Goal: Transaction & Acquisition: Download file/media

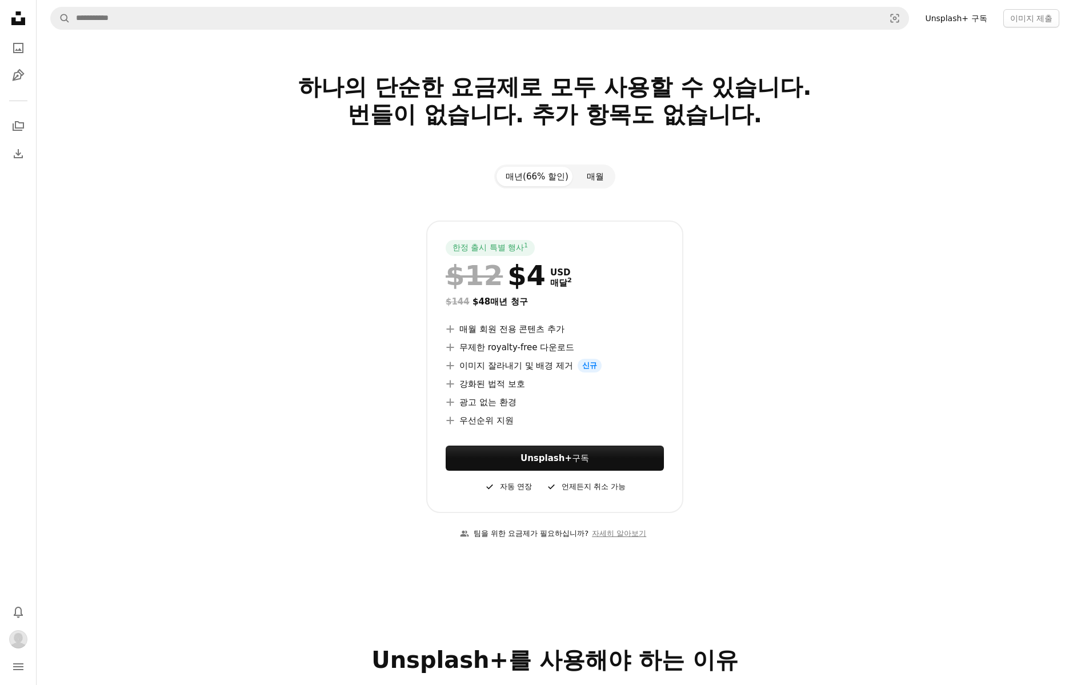
click at [598, 173] on button "매월" at bounding box center [595, 176] width 35 height 19
click at [528, 172] on button "매년(66% 할인)" at bounding box center [536, 176] width 81 height 19
click at [579, 173] on button "매월" at bounding box center [595, 176] width 35 height 19
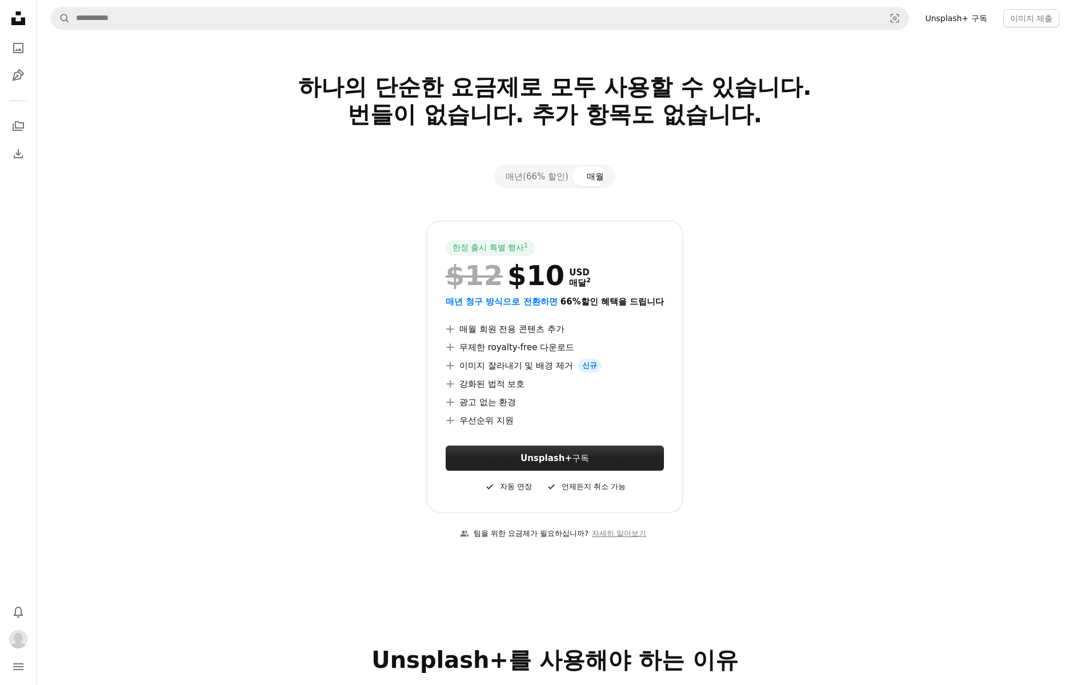
click at [620, 451] on link "Unsplash+ 구독" at bounding box center [555, 458] width 218 height 25
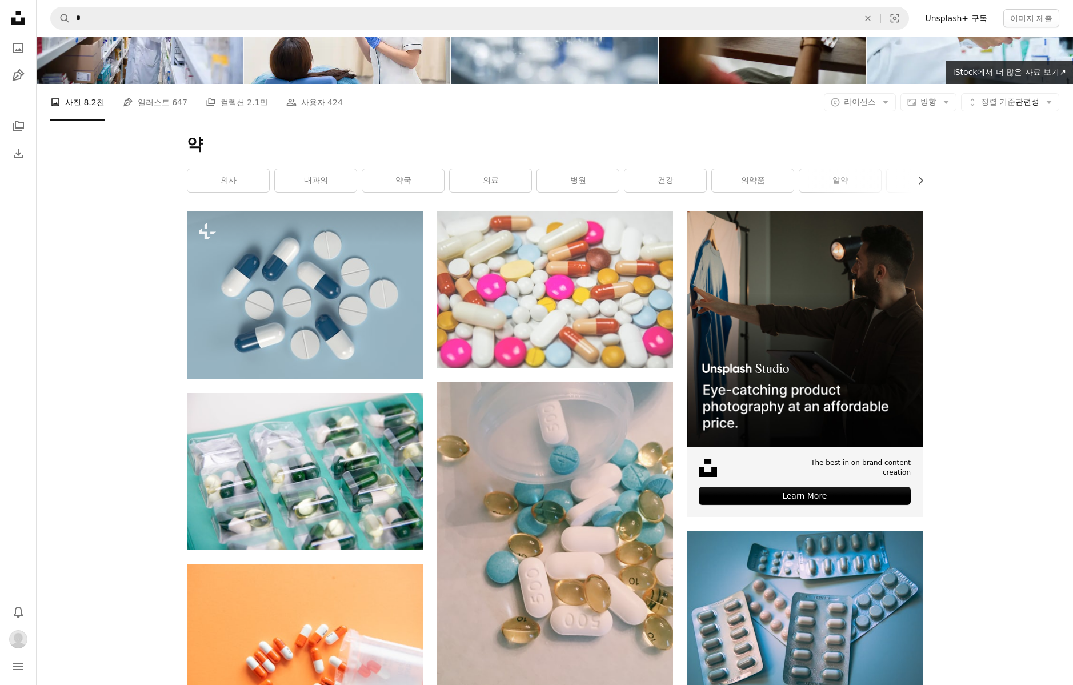
scroll to position [95, 0]
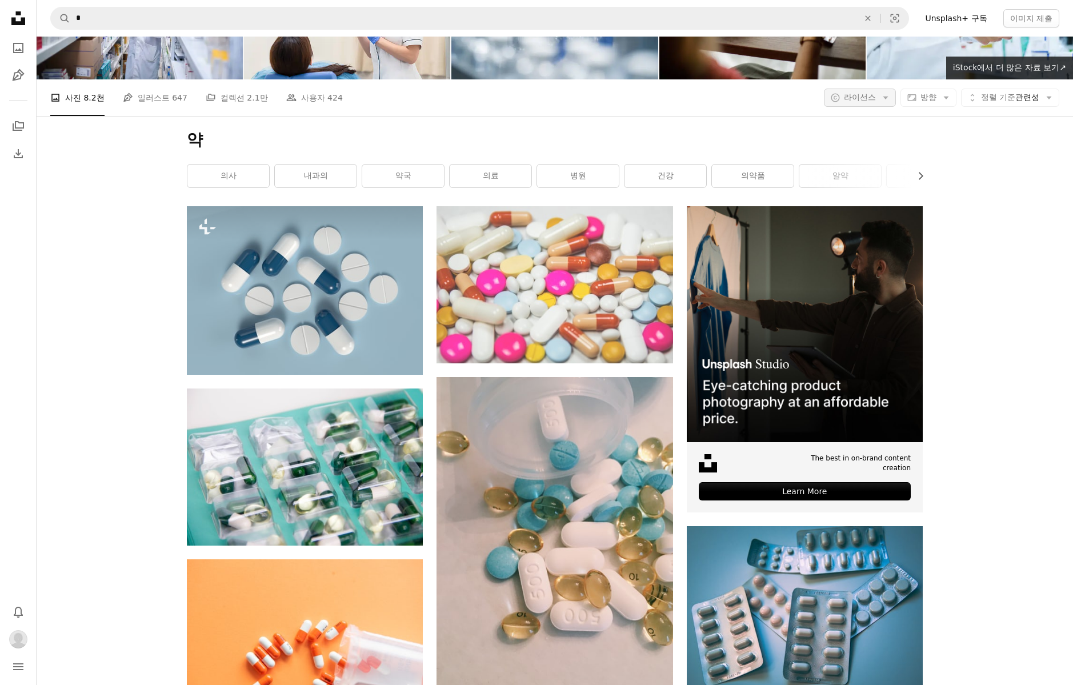
click at [886, 93] on button "A copyright icon © 라이선스 Arrow down" at bounding box center [860, 98] width 72 height 18
click at [876, 182] on link "무료" at bounding box center [887, 189] width 94 height 21
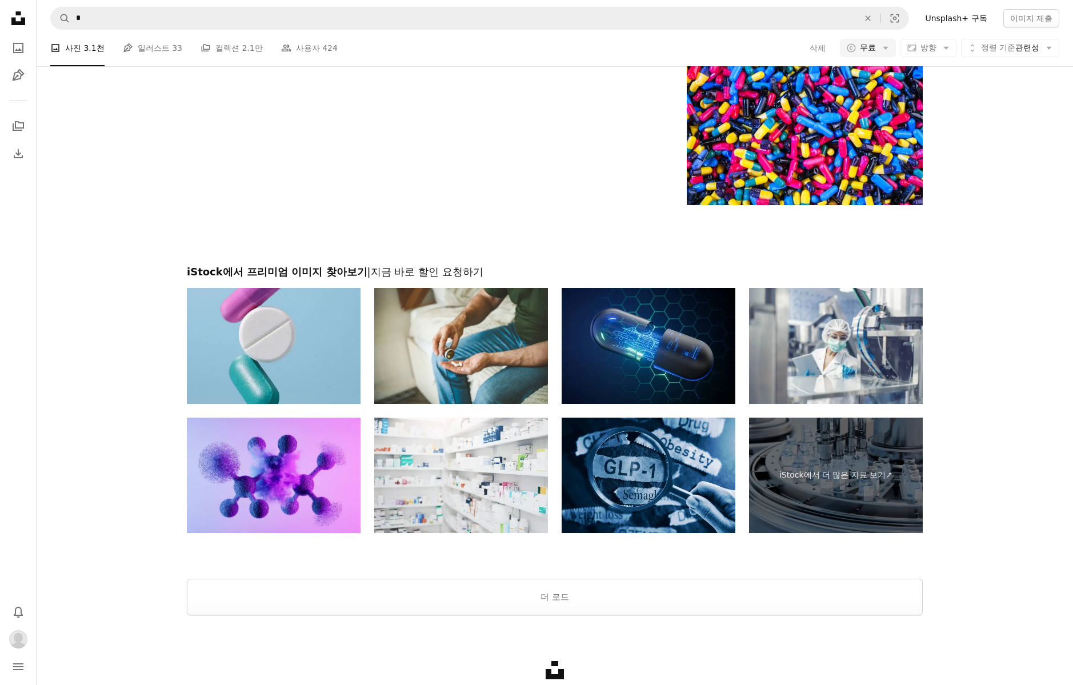
scroll to position [1661, 0]
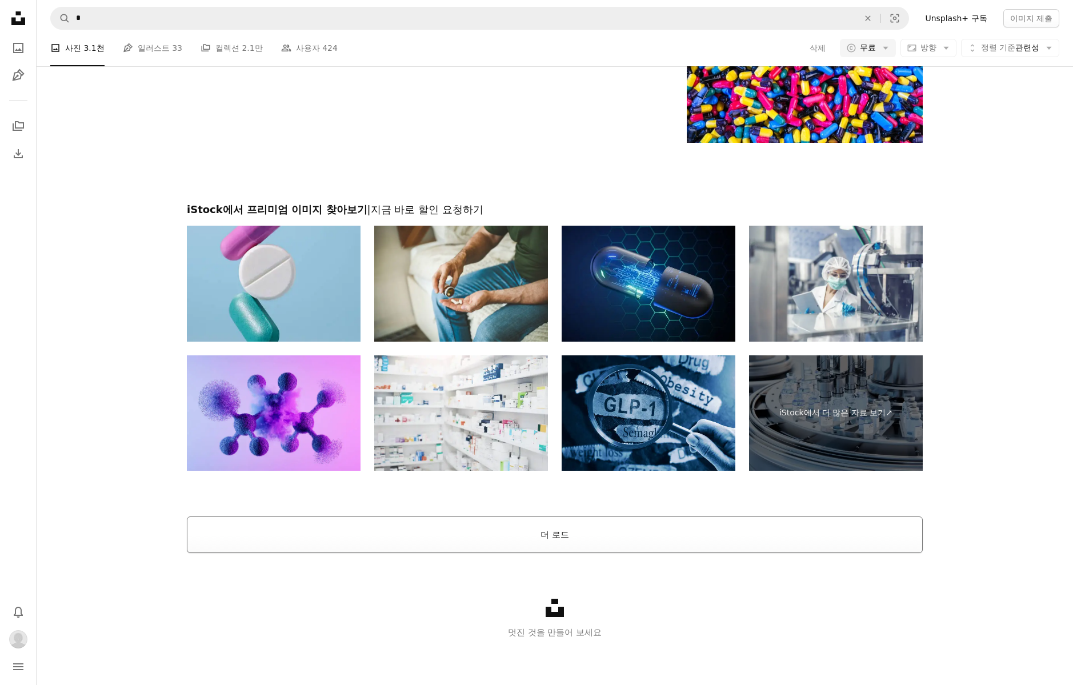
click at [583, 518] on button "더 로드" at bounding box center [555, 534] width 736 height 37
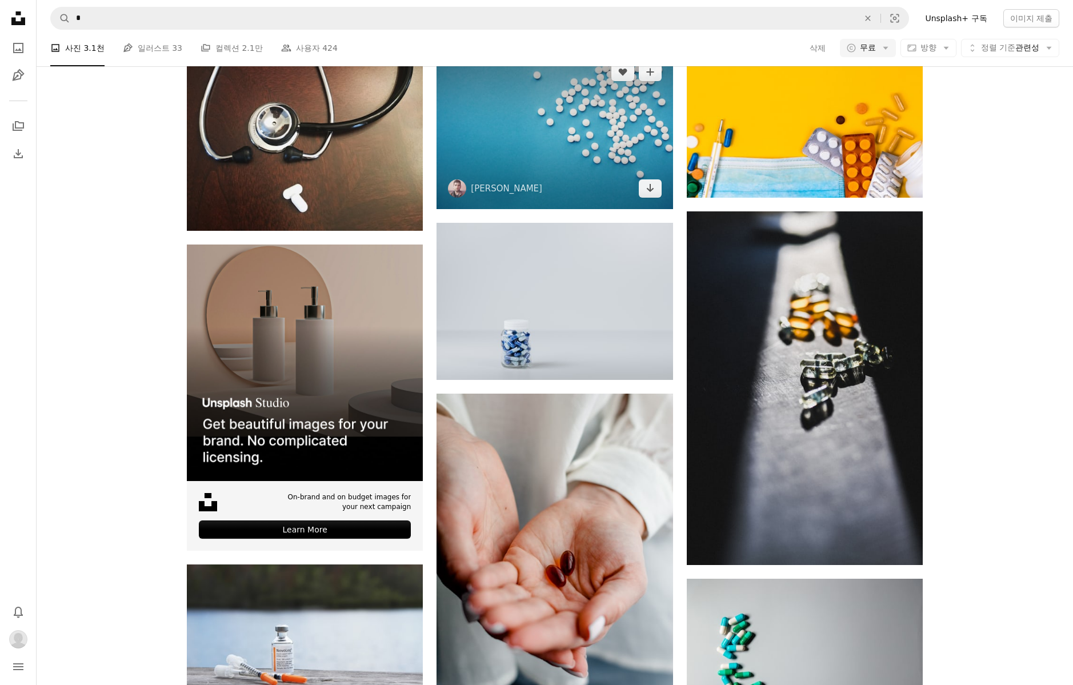
scroll to position [1990, 0]
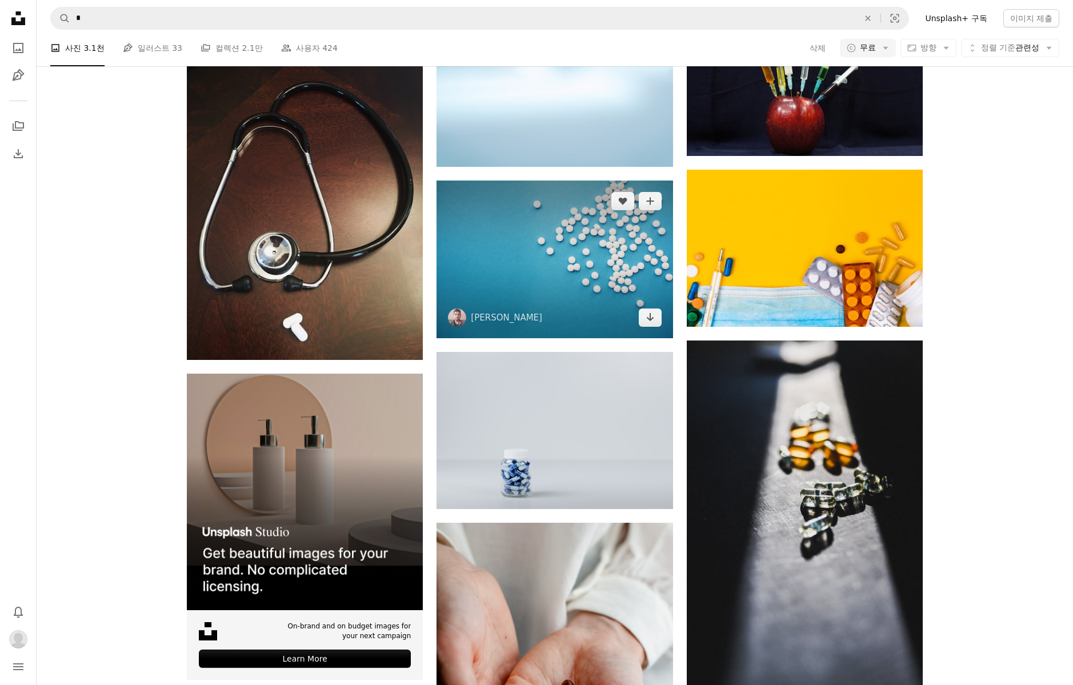
click at [502, 229] on img at bounding box center [554, 259] width 236 height 157
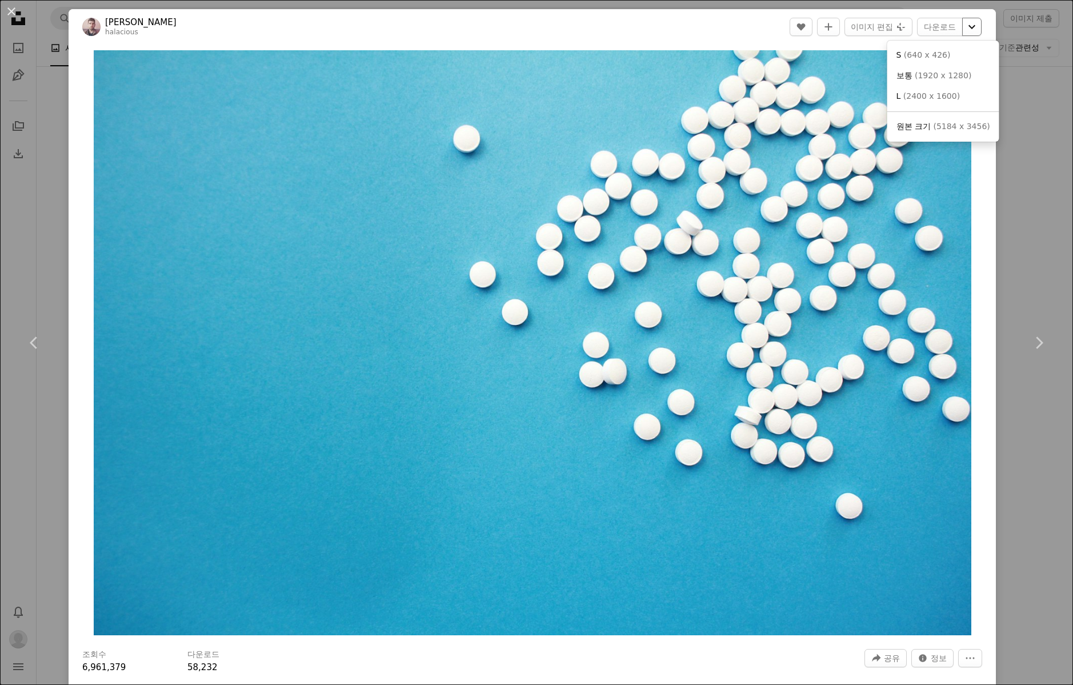
click at [981, 30] on icon "Chevron down" at bounding box center [972, 27] width 18 height 14
click at [955, 126] on span "( 5184 x 3456 )" at bounding box center [961, 126] width 57 height 9
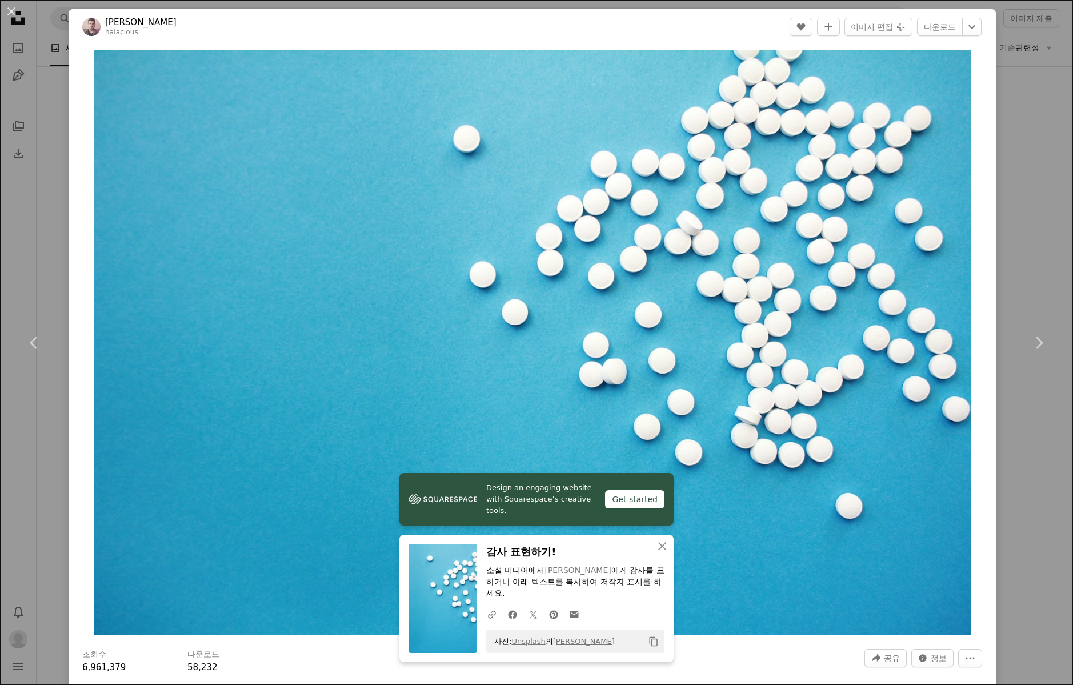
click at [996, 279] on div "Zoom in" at bounding box center [532, 343] width 927 height 596
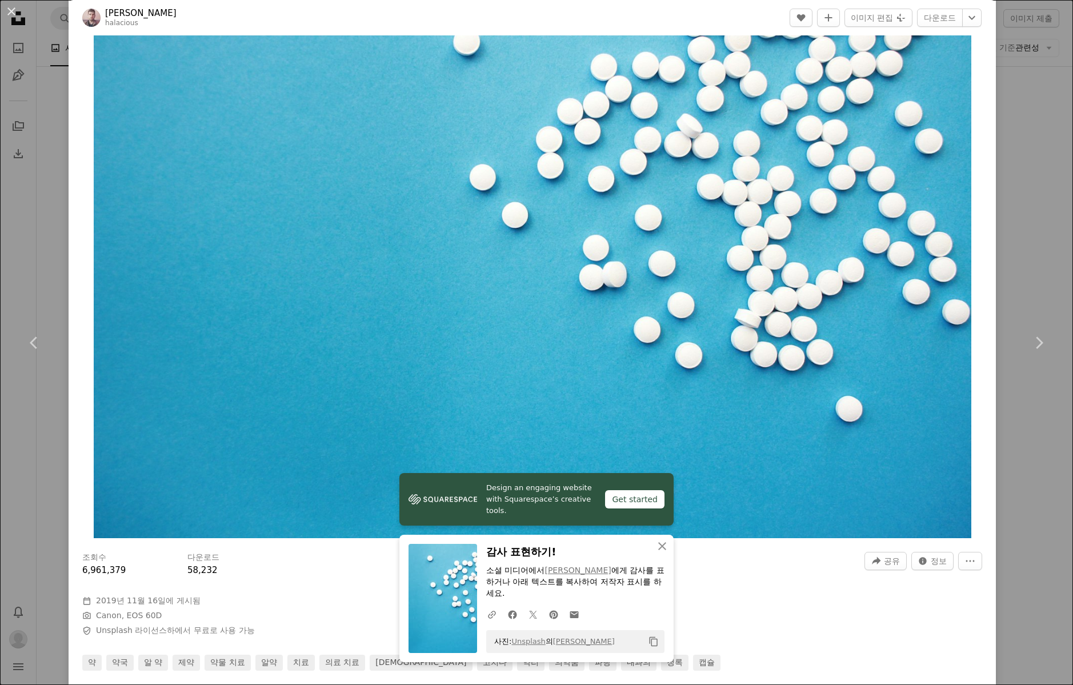
scroll to position [100, 0]
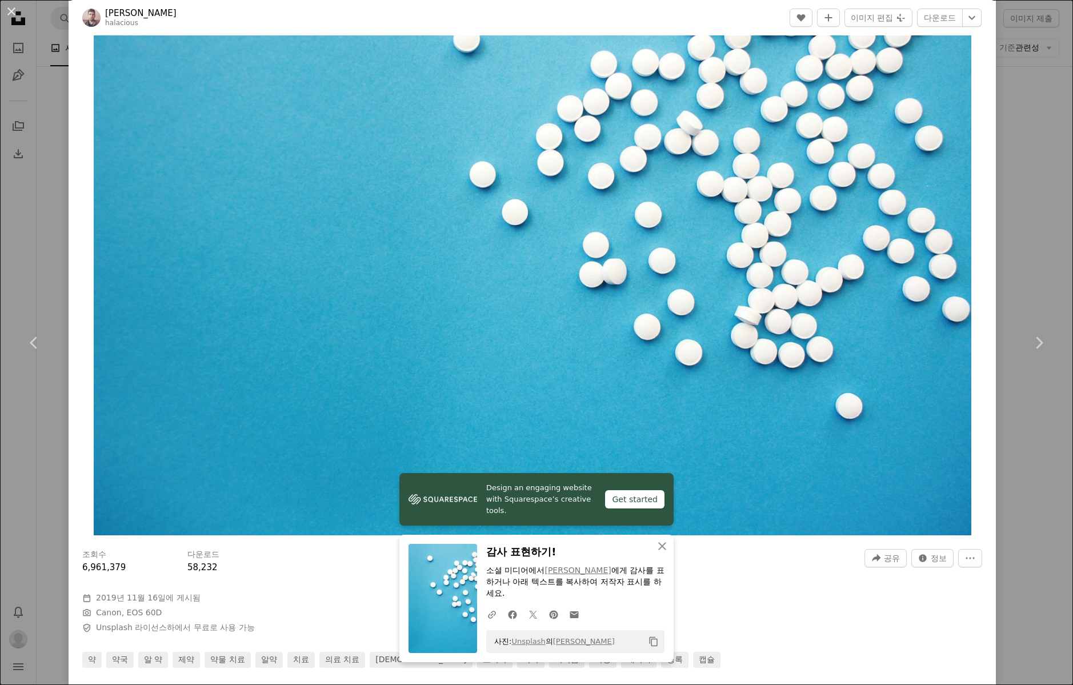
click at [1013, 274] on div "An X shape Chevron left Chevron right Design an engaging website with Squarespa…" at bounding box center [536, 342] width 1073 height 685
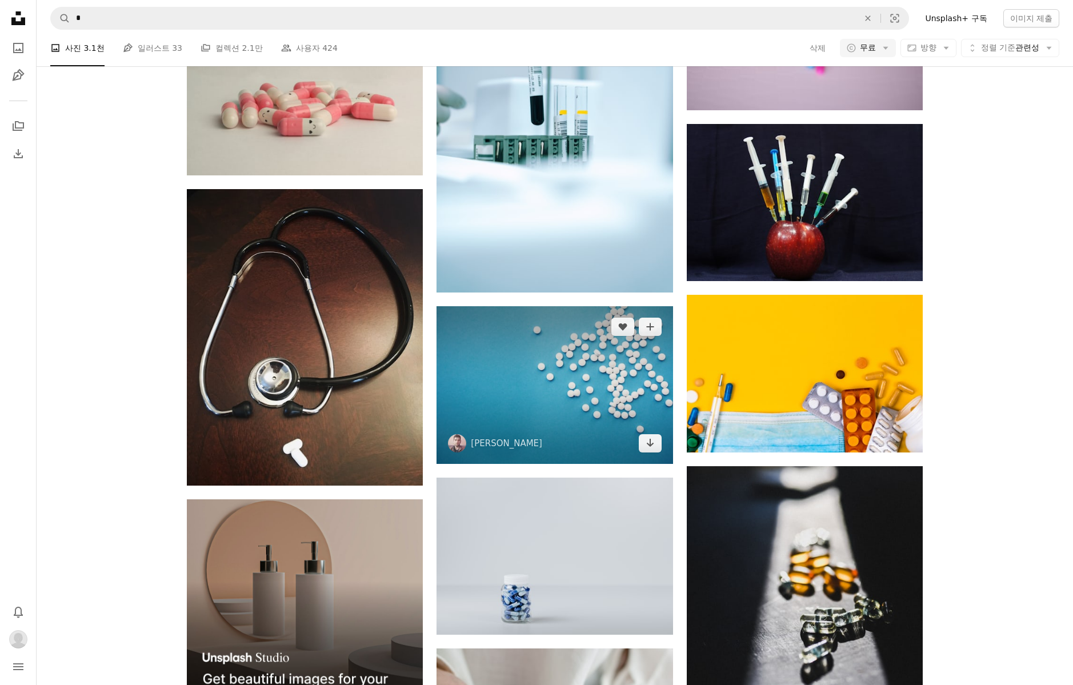
scroll to position [1856, 0]
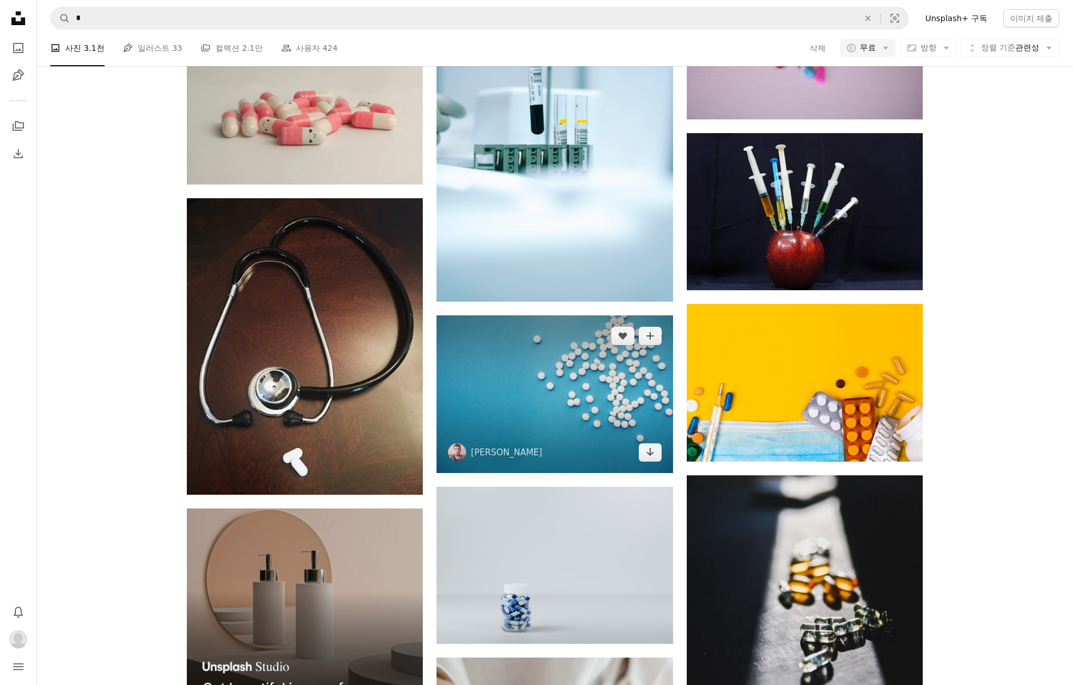
click at [556, 379] on img at bounding box center [554, 393] width 236 height 157
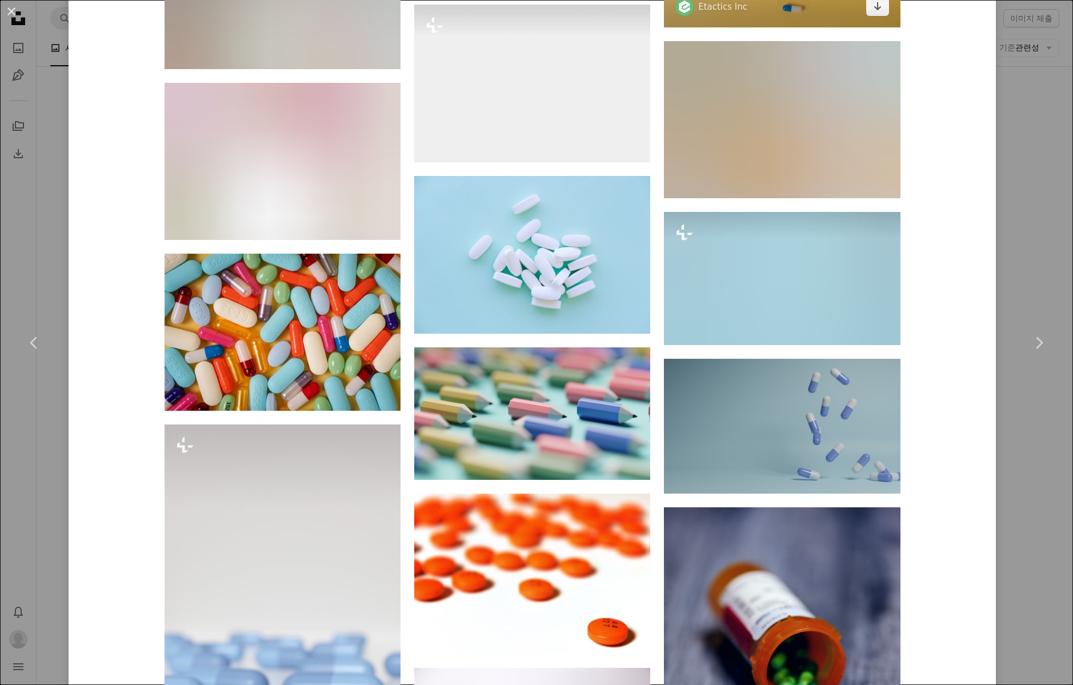
scroll to position [6535, 0]
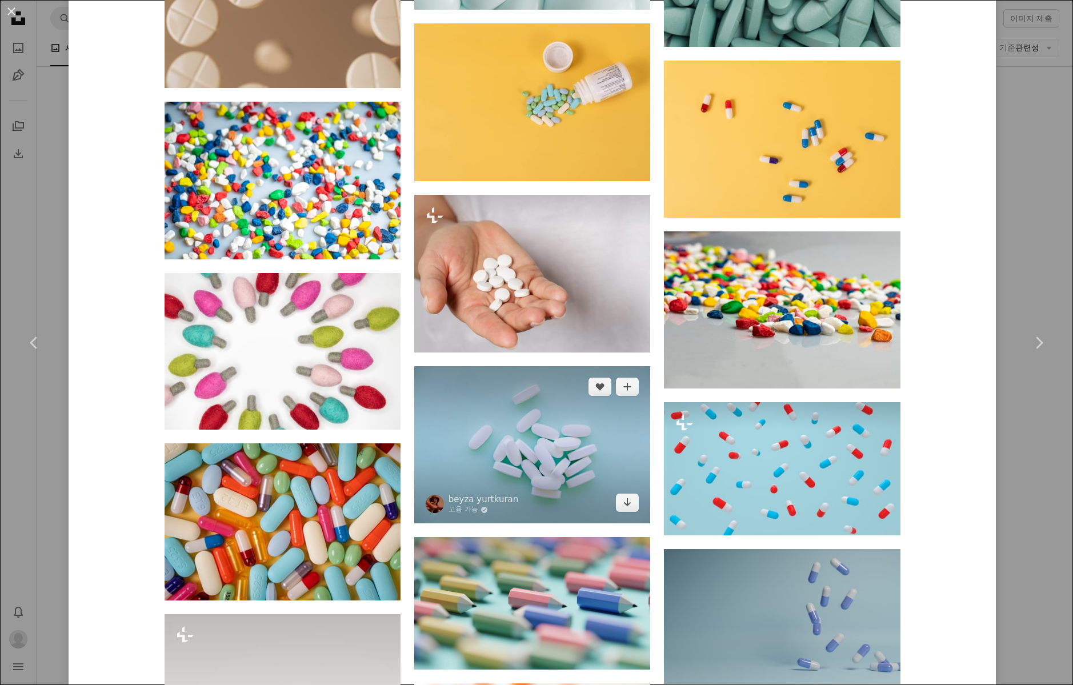
click at [611, 441] on img at bounding box center [532, 444] width 236 height 157
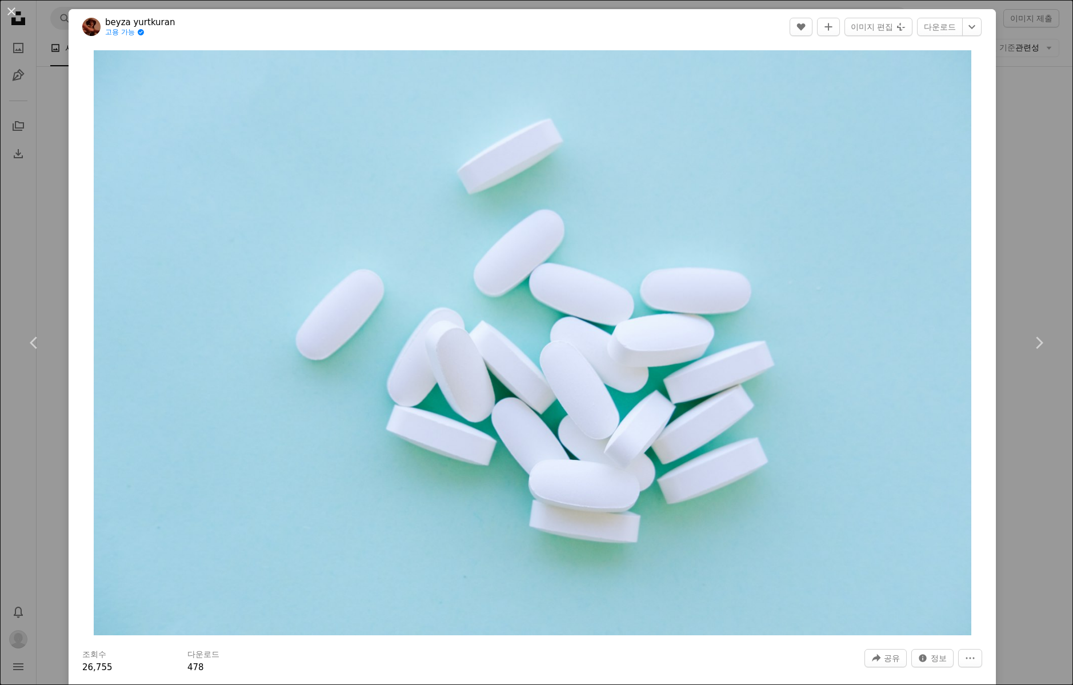
click at [1040, 174] on div "An X shape Chevron left Chevron right [PERSON_NAME] 고용 가능 A checkmark inside of…" at bounding box center [536, 342] width 1073 height 685
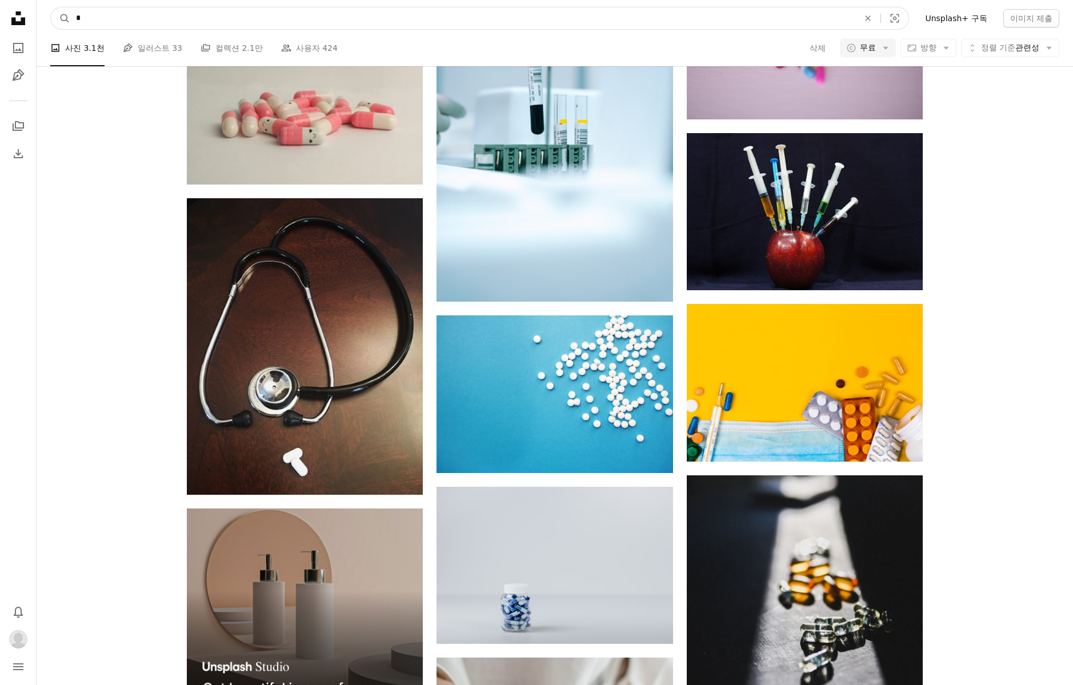
click at [273, 23] on input "*" at bounding box center [462, 18] width 785 height 22
type input "***"
click button "A magnifying glass" at bounding box center [60, 18] width 19 height 22
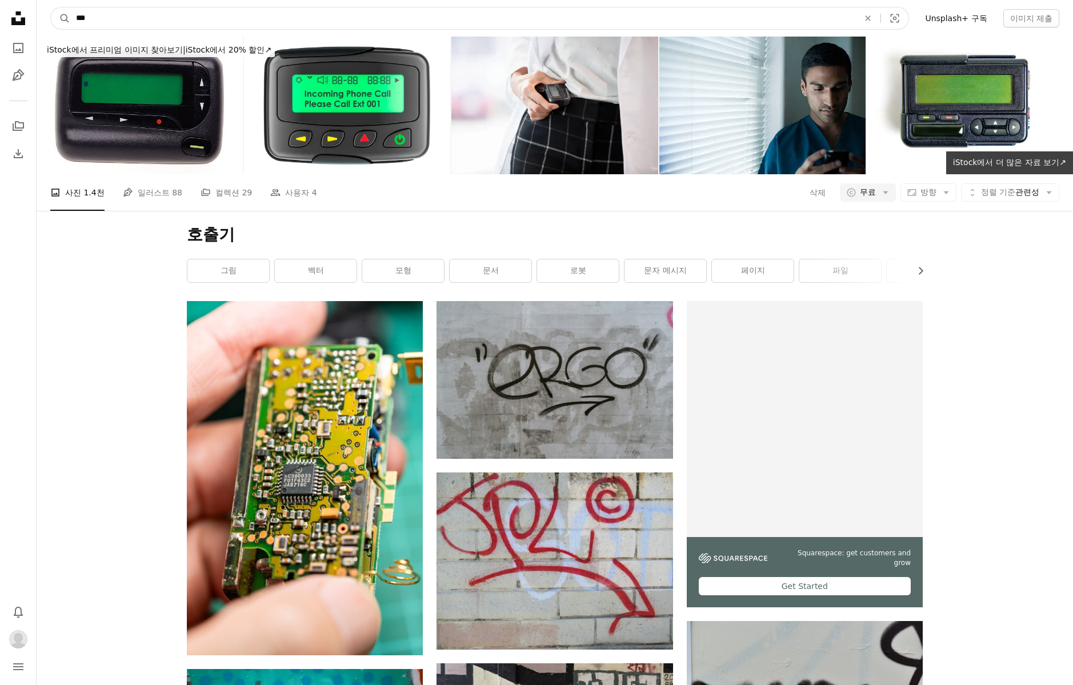
click at [129, 29] on input "***" at bounding box center [462, 18] width 785 height 22
type input "**"
click button "A magnifying glass" at bounding box center [60, 18] width 19 height 22
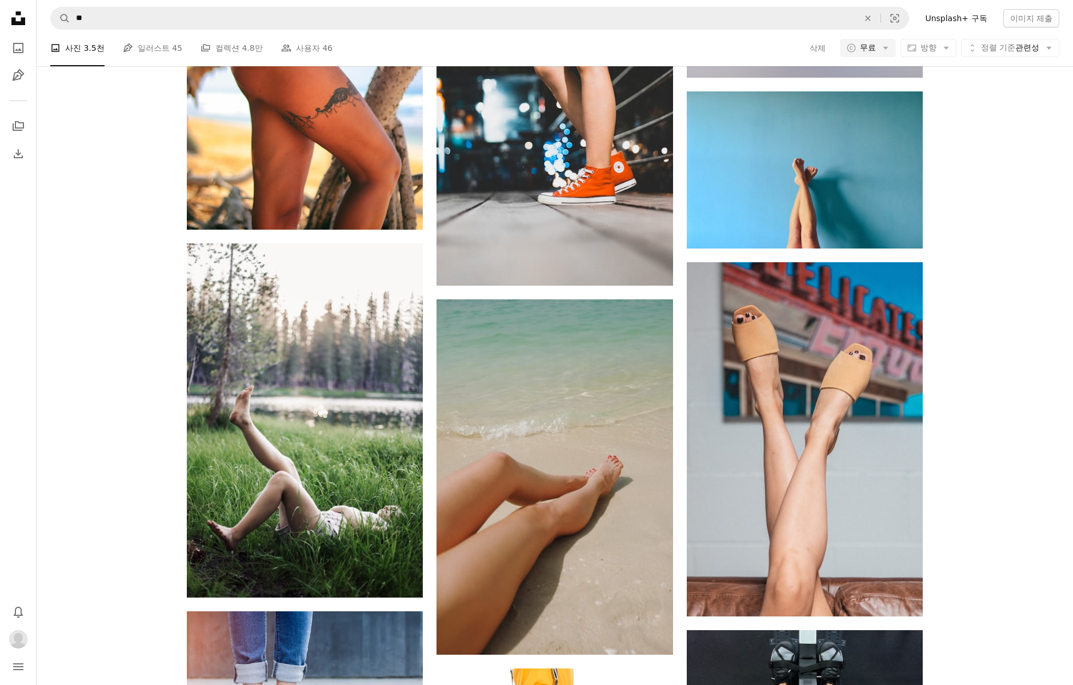
scroll to position [1106, 0]
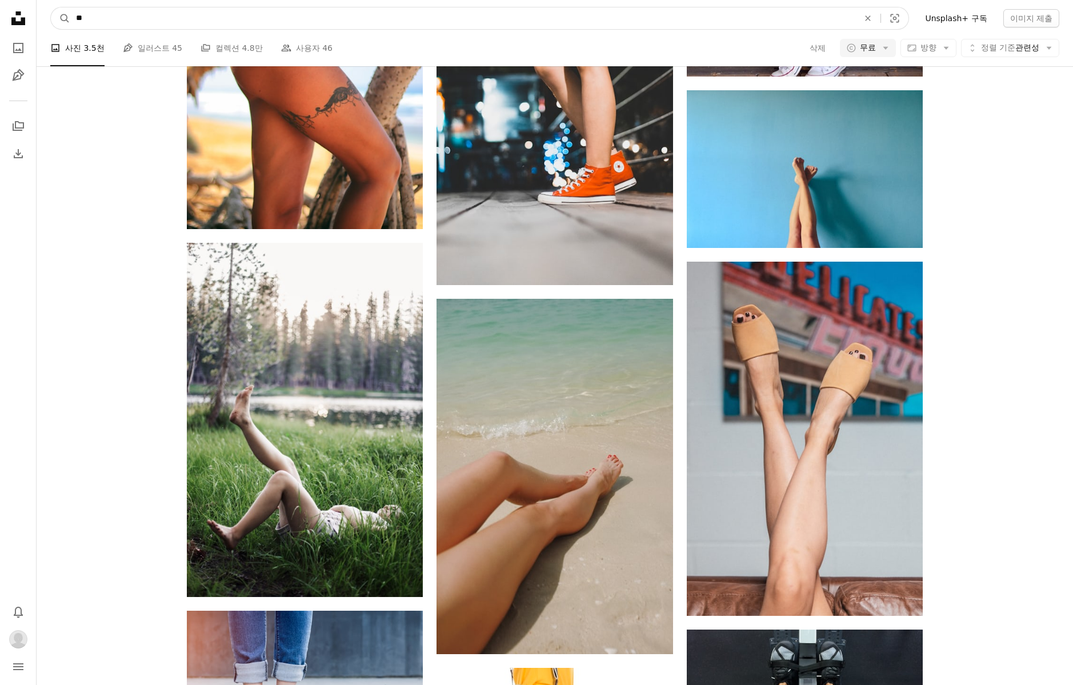
click at [113, 21] on input "**" at bounding box center [462, 18] width 785 height 22
type input "****"
click button "A magnifying glass" at bounding box center [60, 18] width 19 height 22
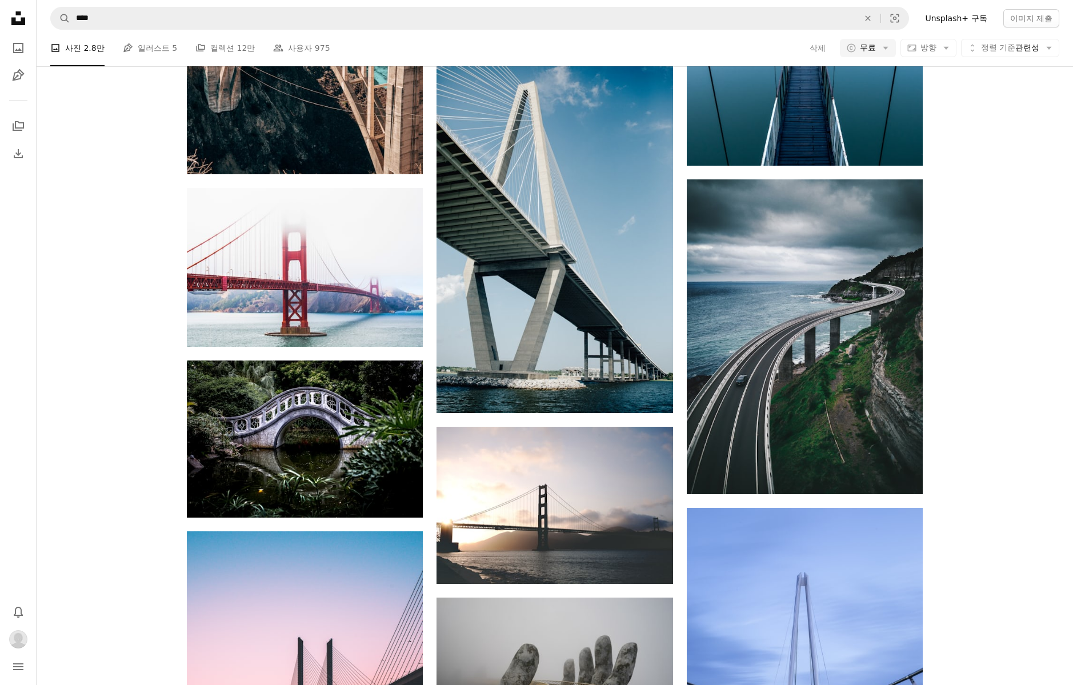
scroll to position [615, 0]
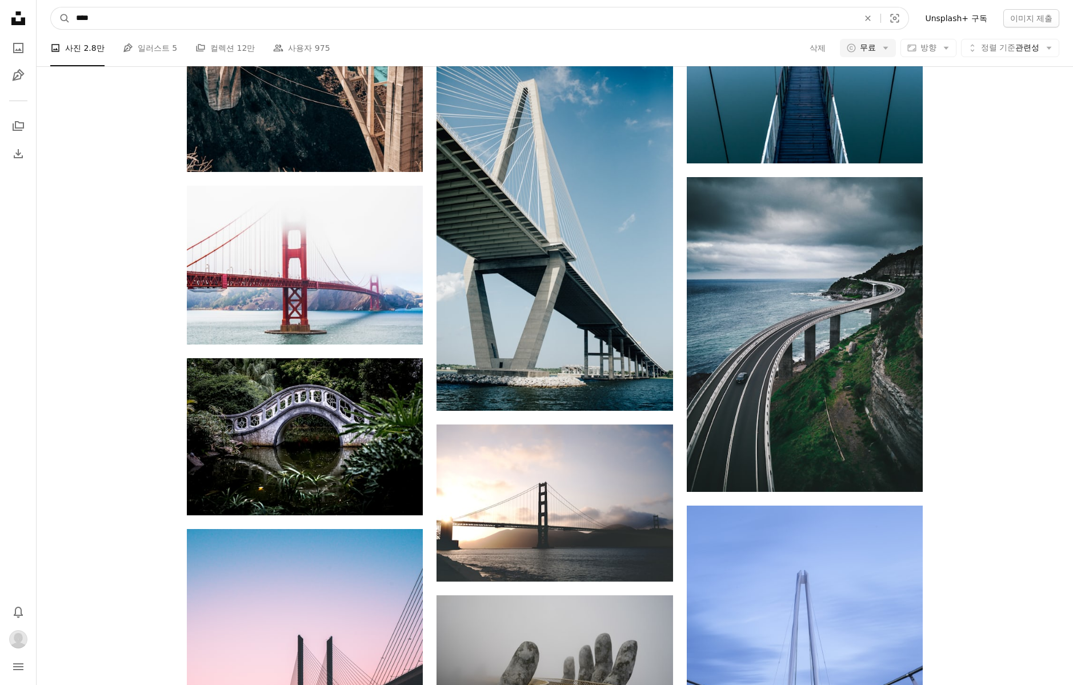
click at [233, 25] on input "****" at bounding box center [462, 18] width 785 height 22
type input "*****"
click button "A magnifying glass" at bounding box center [60, 18] width 19 height 22
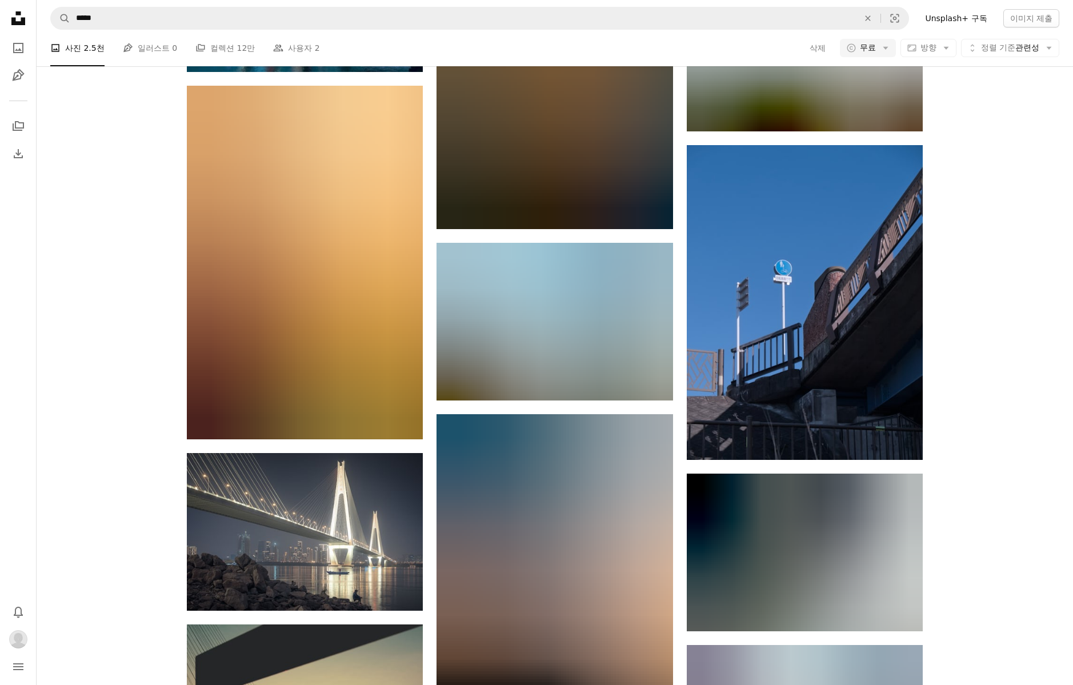
scroll to position [975, 0]
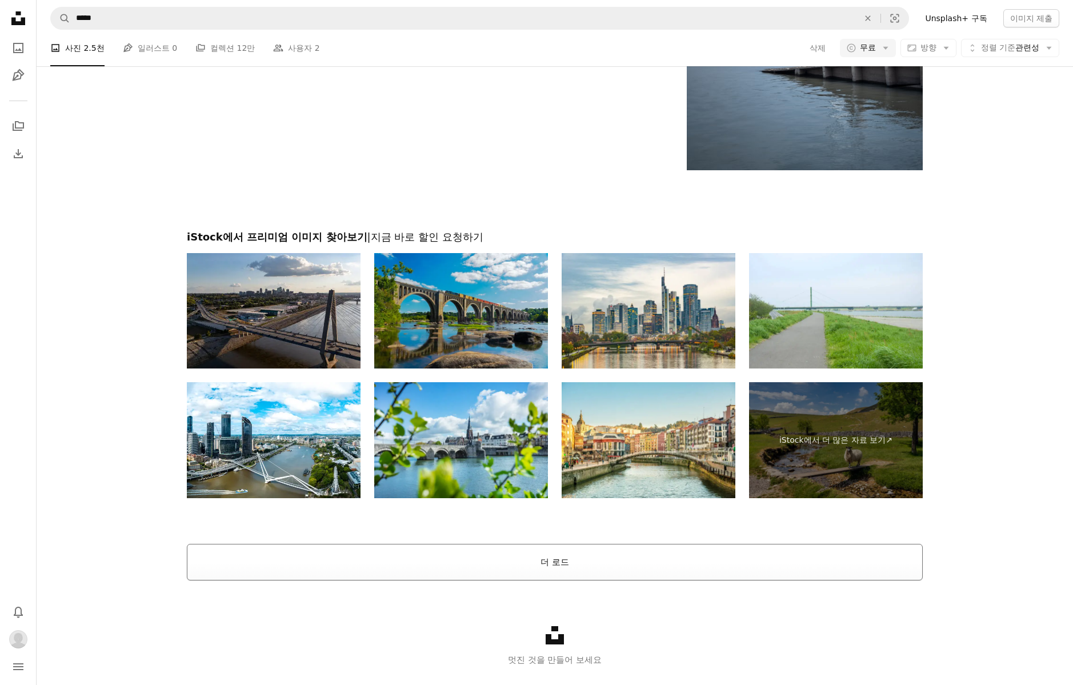
click at [339, 557] on button "더 로드" at bounding box center [555, 562] width 736 height 37
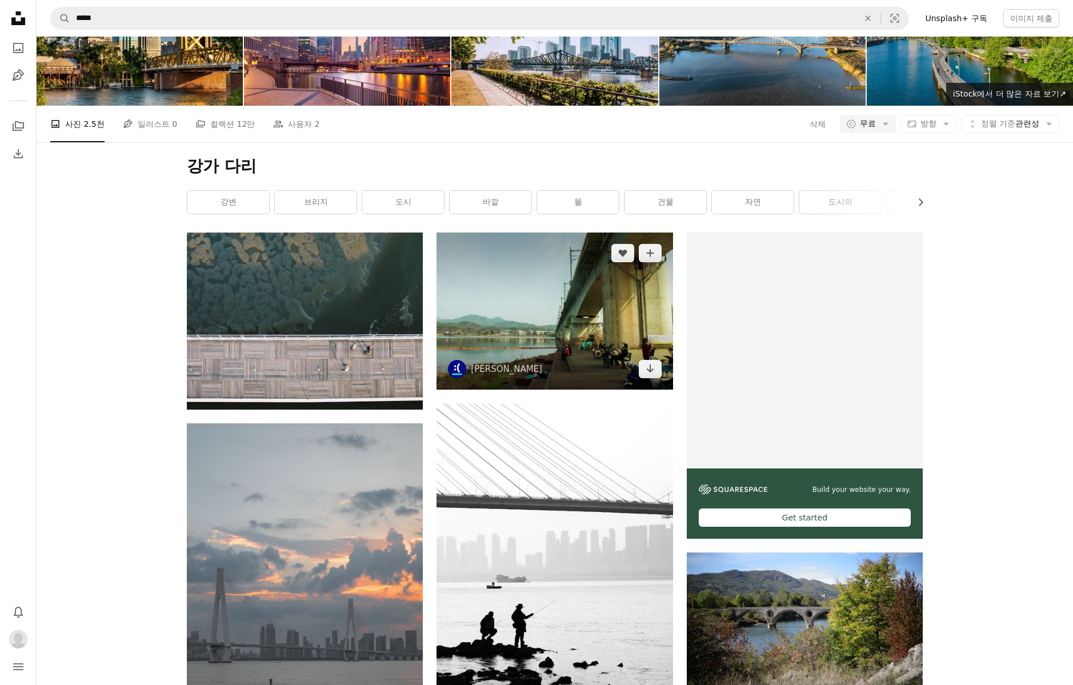
scroll to position [83, 0]
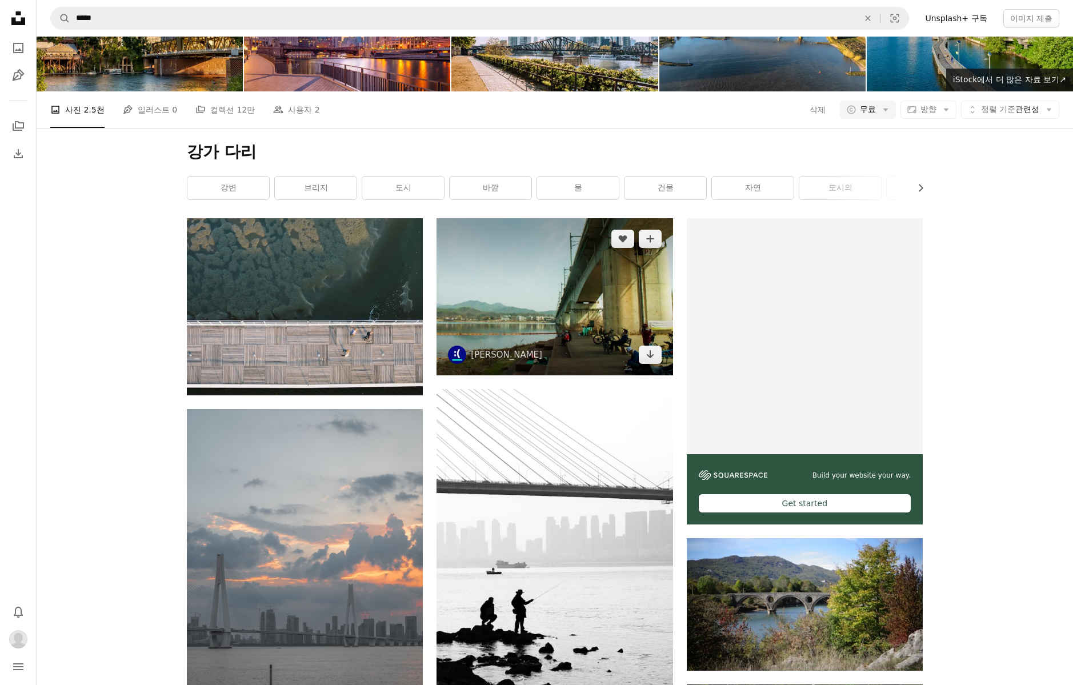
click at [555, 303] on img at bounding box center [554, 296] width 236 height 157
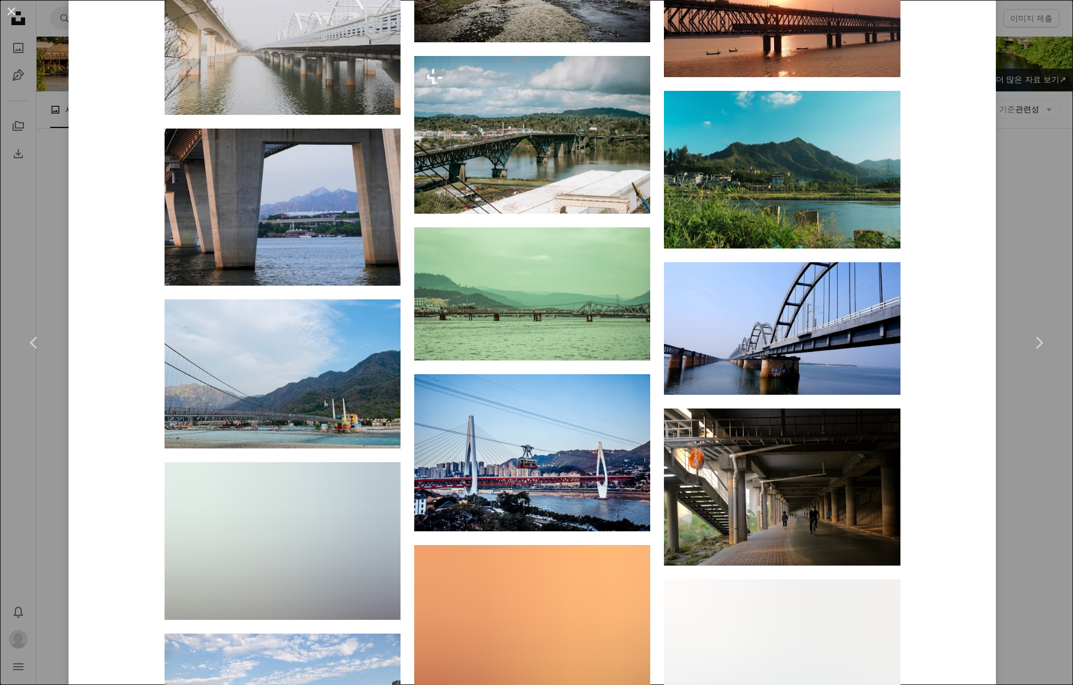
scroll to position [2688, 0]
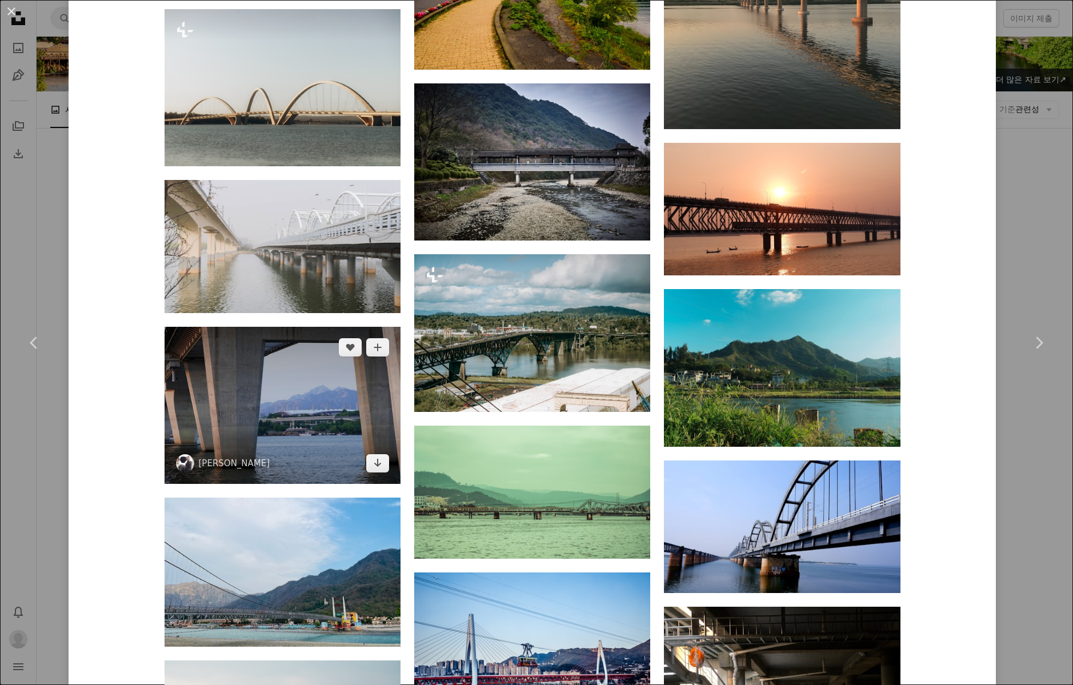
click at [255, 370] on img at bounding box center [283, 405] width 236 height 157
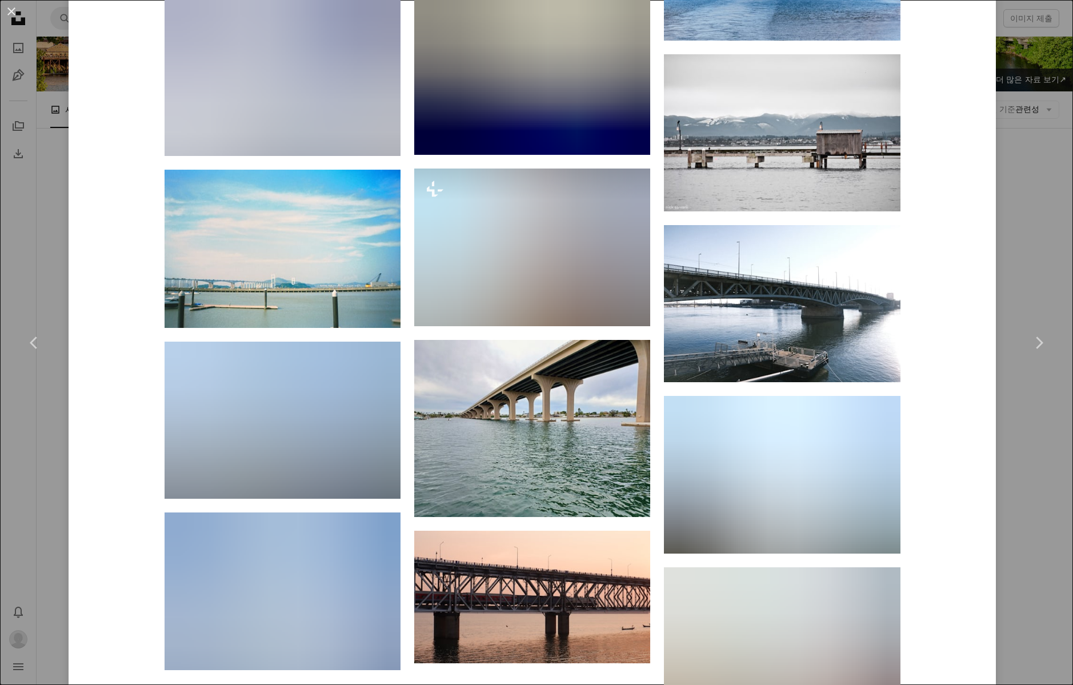
scroll to position [2752, 0]
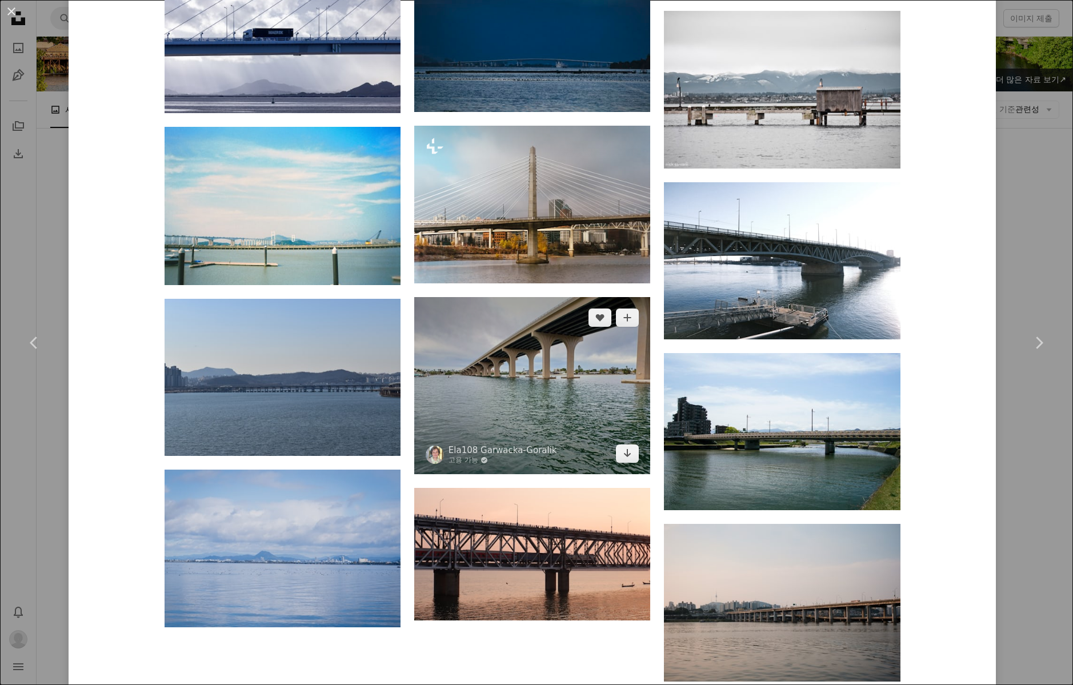
click at [536, 382] on img at bounding box center [532, 385] width 236 height 177
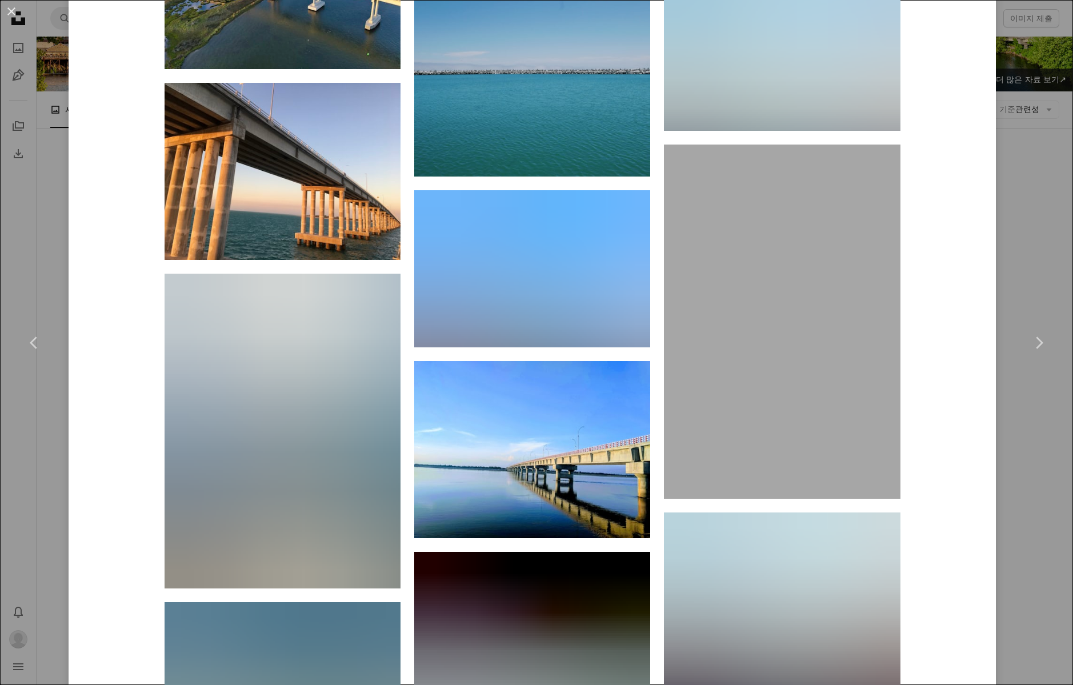
scroll to position [7184, 0]
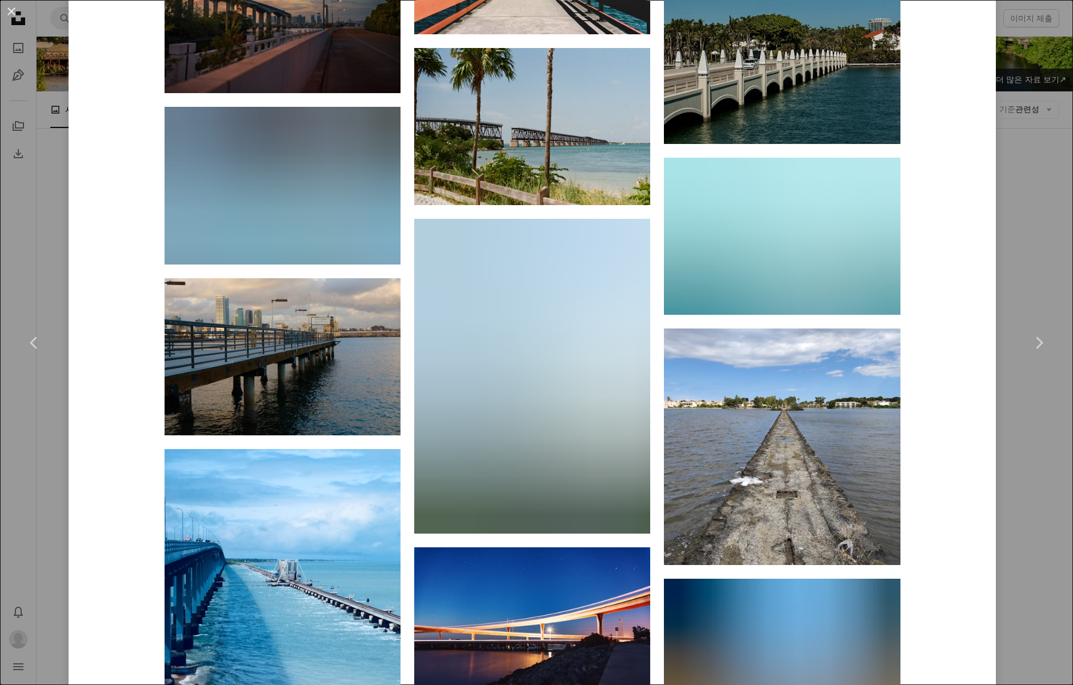
scroll to position [13104, 0]
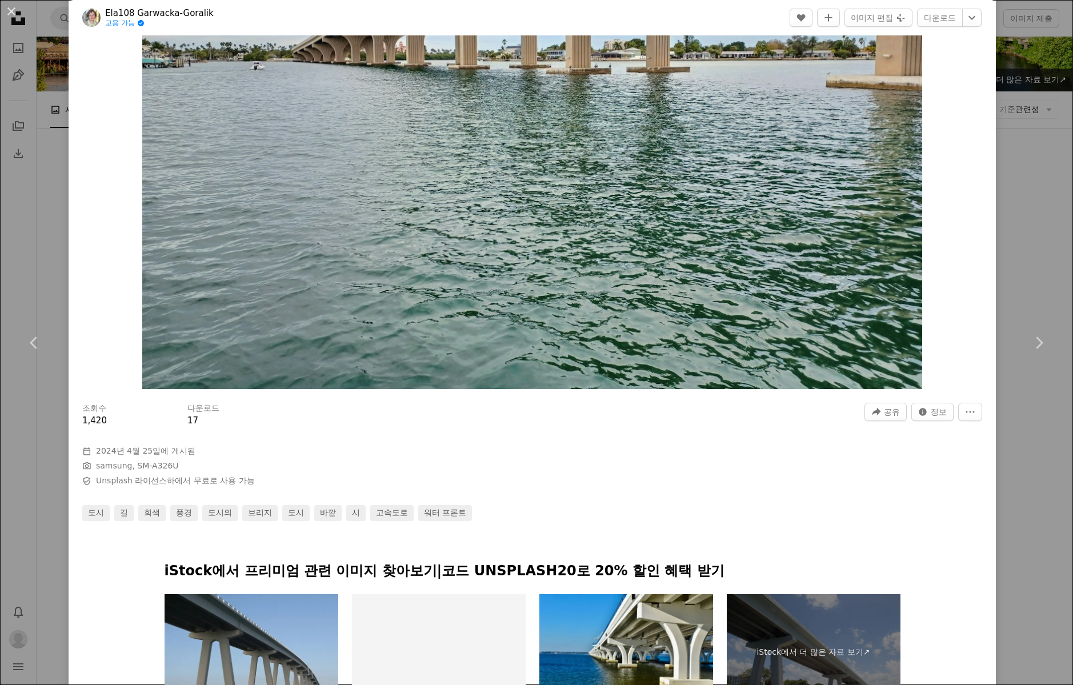
scroll to position [0, 0]
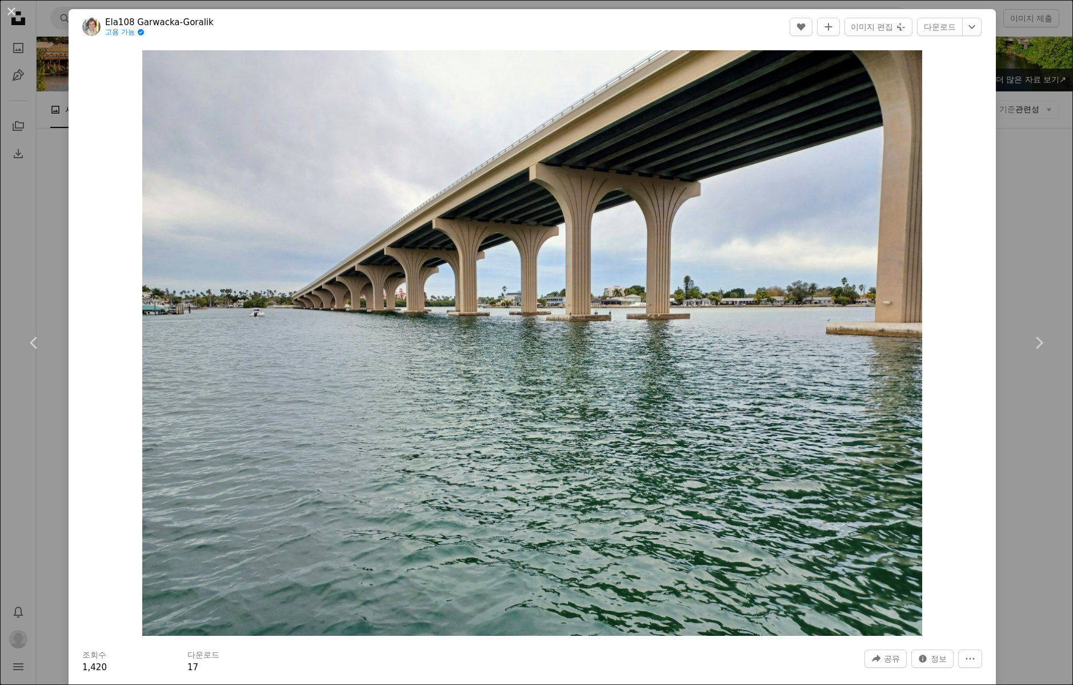
click at [996, 25] on header "Ela108 Garwacka-Goralik 고용 가능 A checkmark inside of a circle A heart A plus sig…" at bounding box center [532, 26] width 927 height 35
click at [981, 27] on icon "Chevron down" at bounding box center [972, 27] width 18 height 14
click at [939, 133] on link "원본 크기 ( 4000 x 3000 )" at bounding box center [942, 127] width 103 height 21
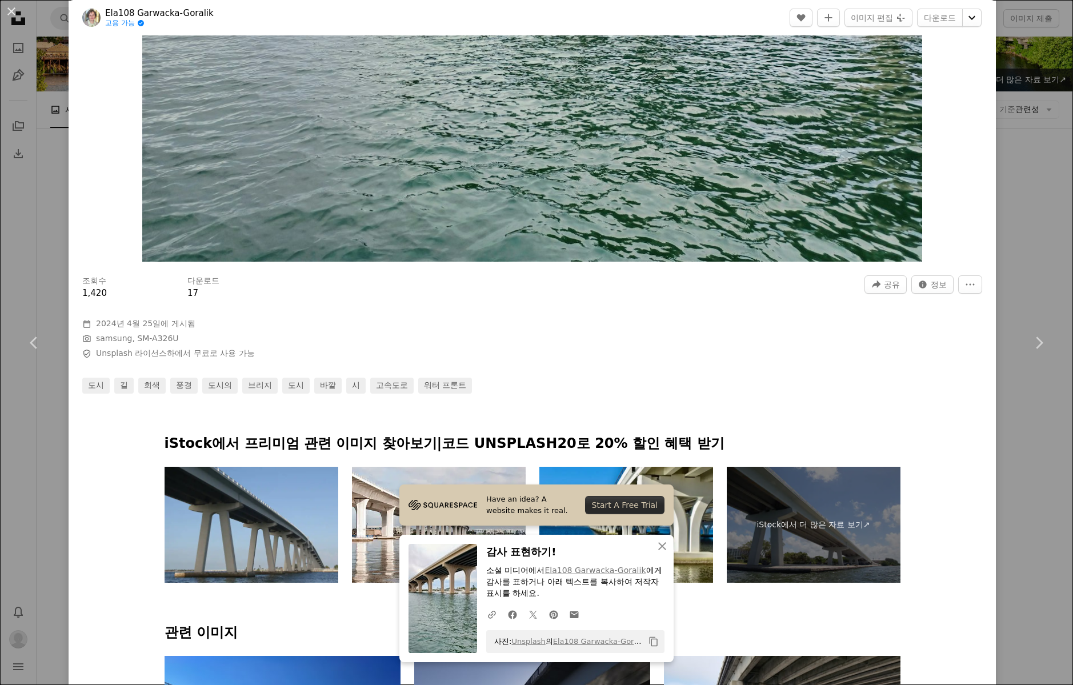
scroll to position [699, 0]
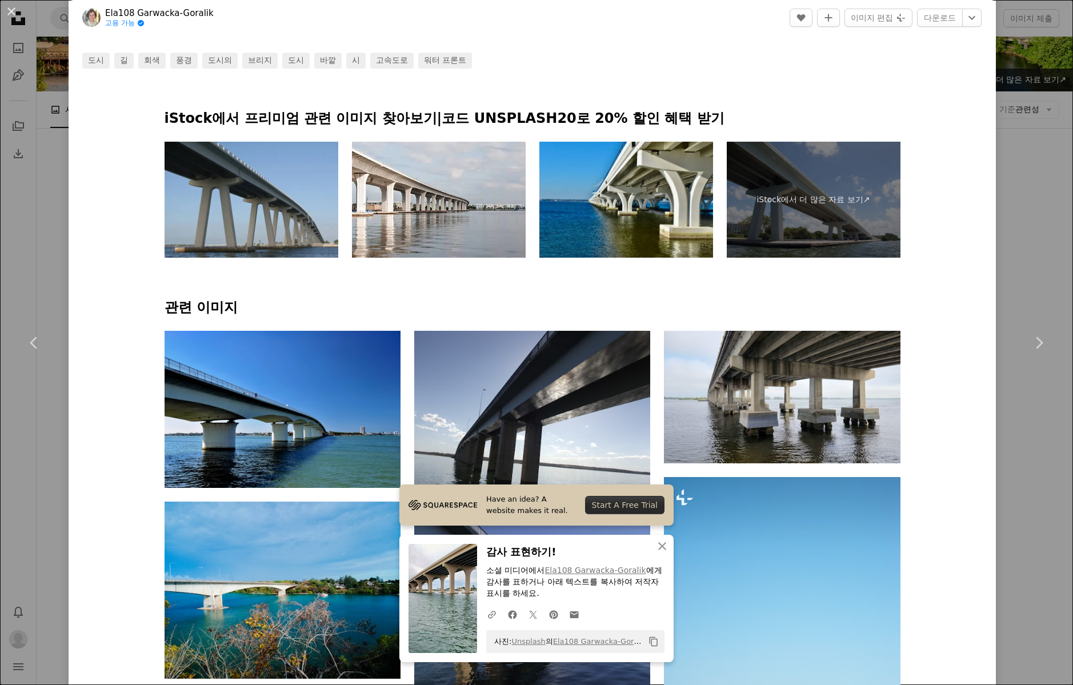
click at [1045, 278] on div "An X shape Chevron left Chevron right Have an idea? A website makes it real. St…" at bounding box center [536, 342] width 1073 height 685
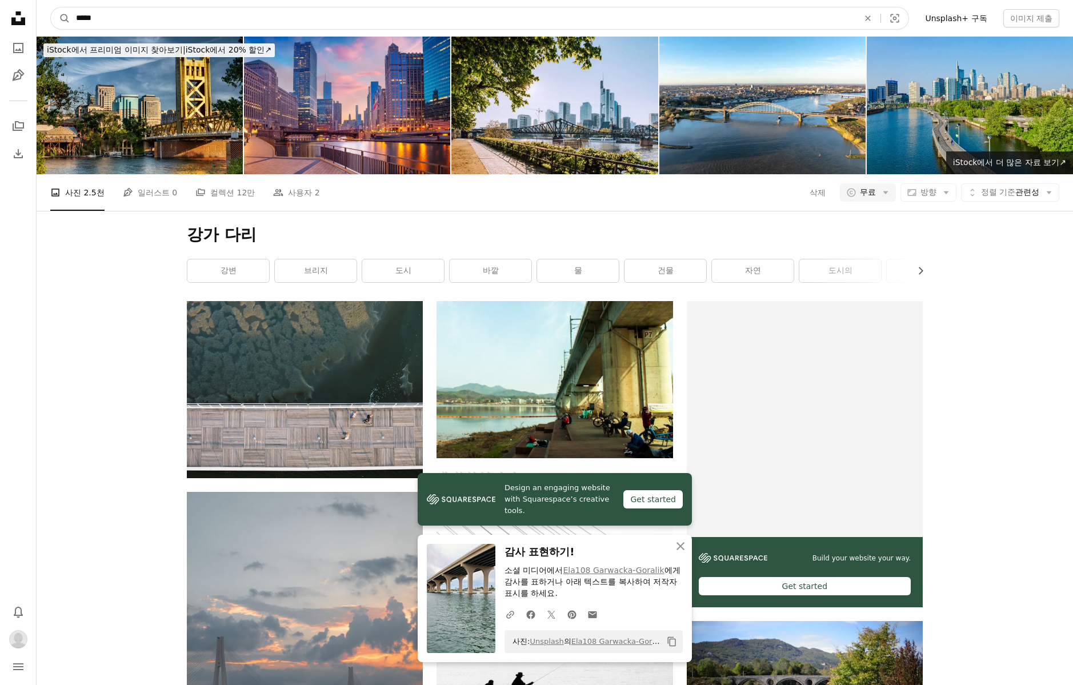
click at [161, 23] on input "*****" at bounding box center [462, 18] width 785 height 22
type input "***"
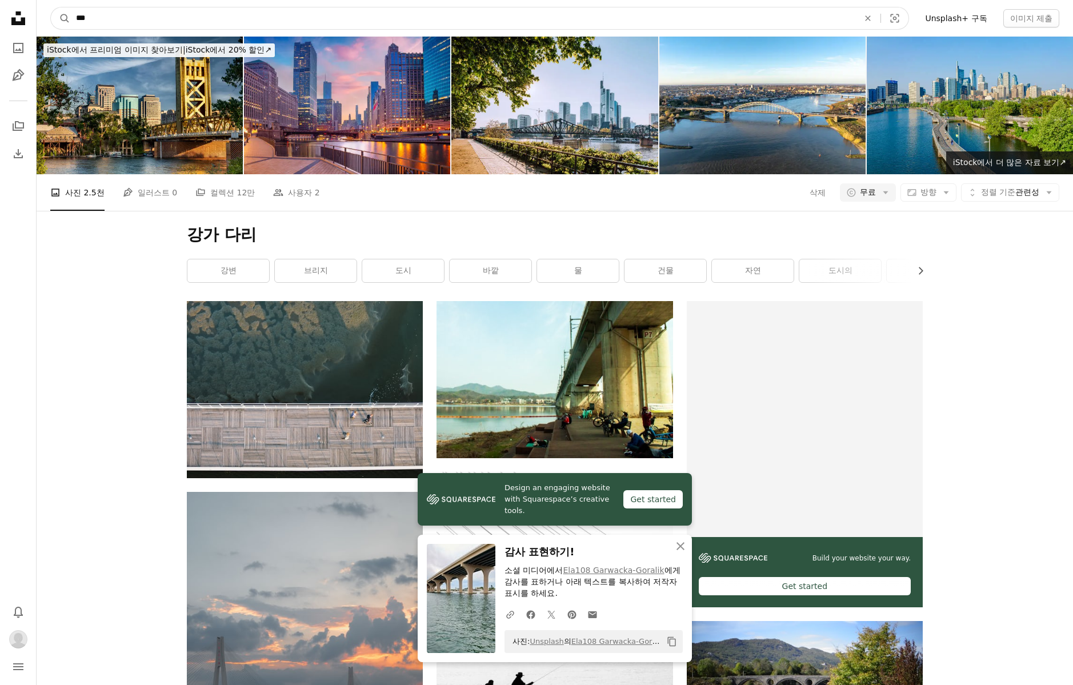
click at [51, 7] on button "A magnifying glass" at bounding box center [60, 18] width 19 height 22
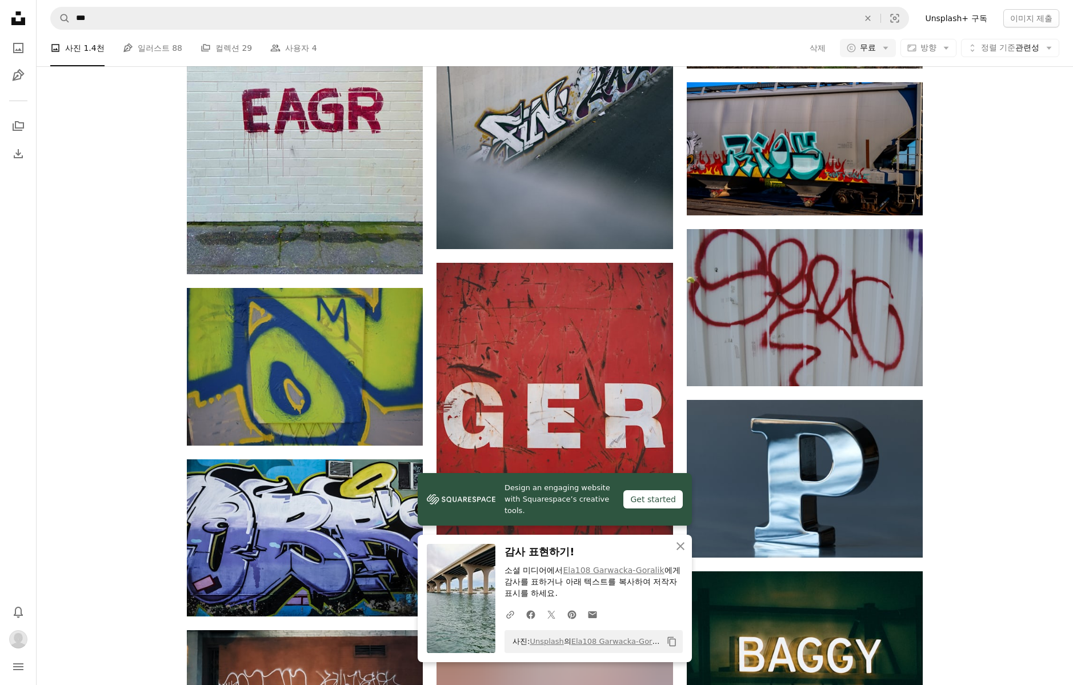
scroll to position [883, 0]
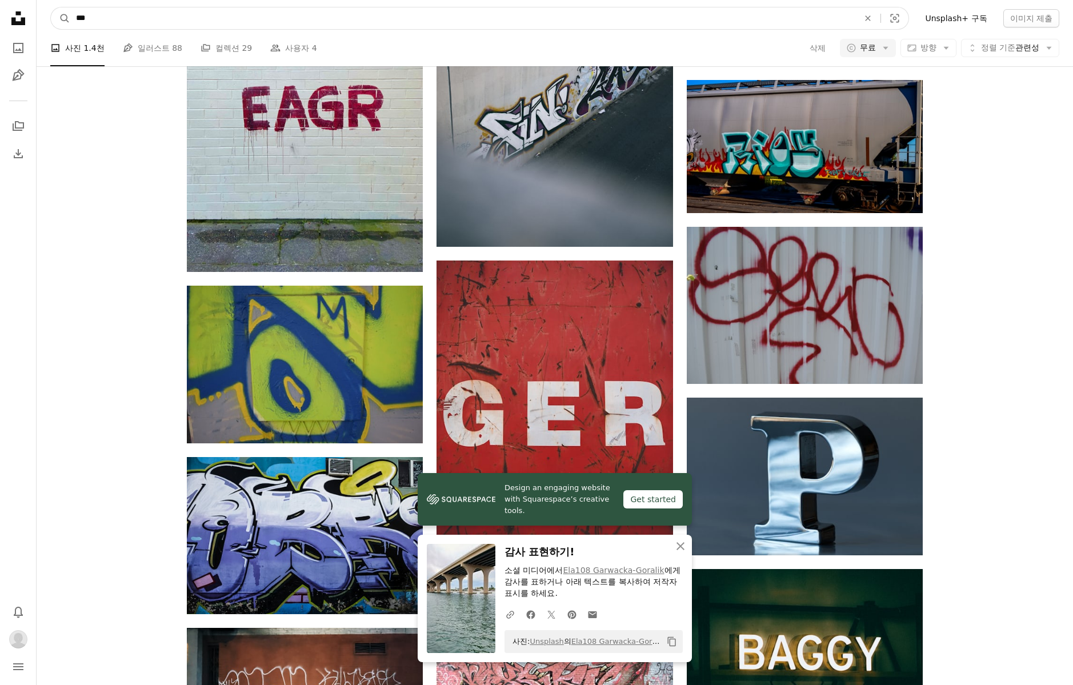
click at [169, 18] on input "***" at bounding box center [462, 18] width 785 height 22
type input "*"
type input "***"
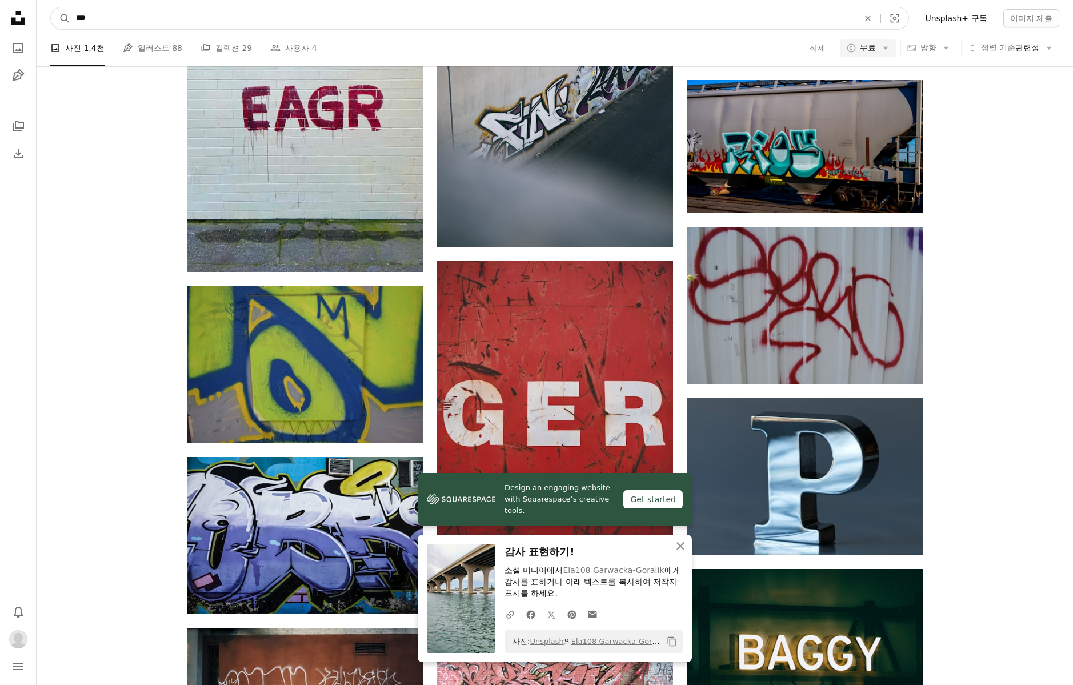
click button "A magnifying glass" at bounding box center [60, 18] width 19 height 22
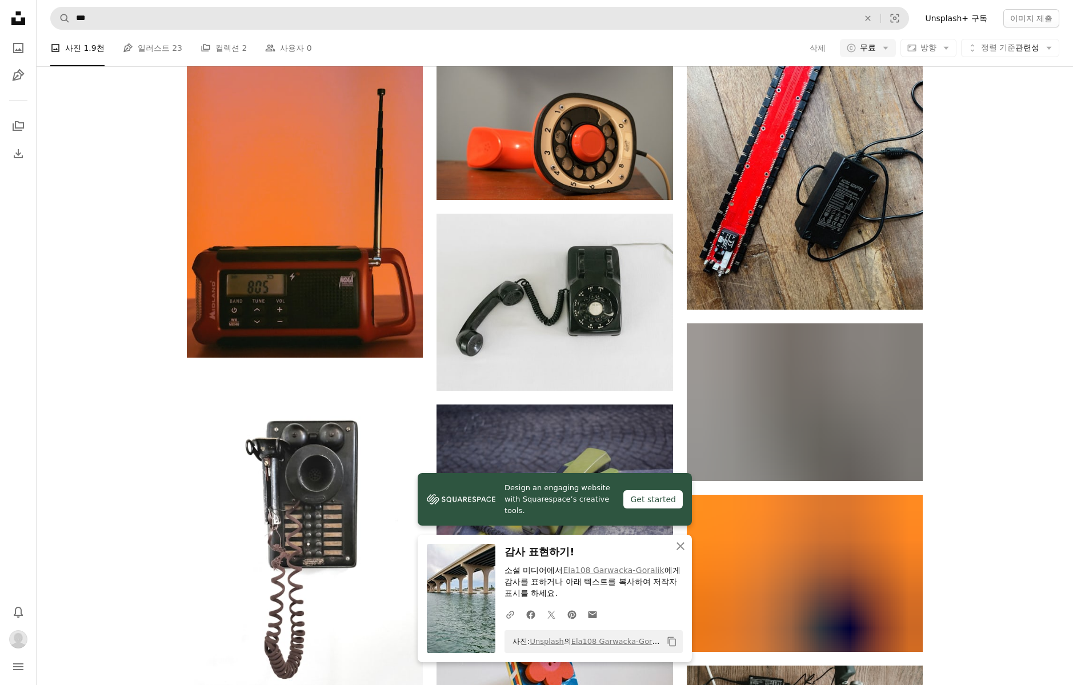
scroll to position [628, 0]
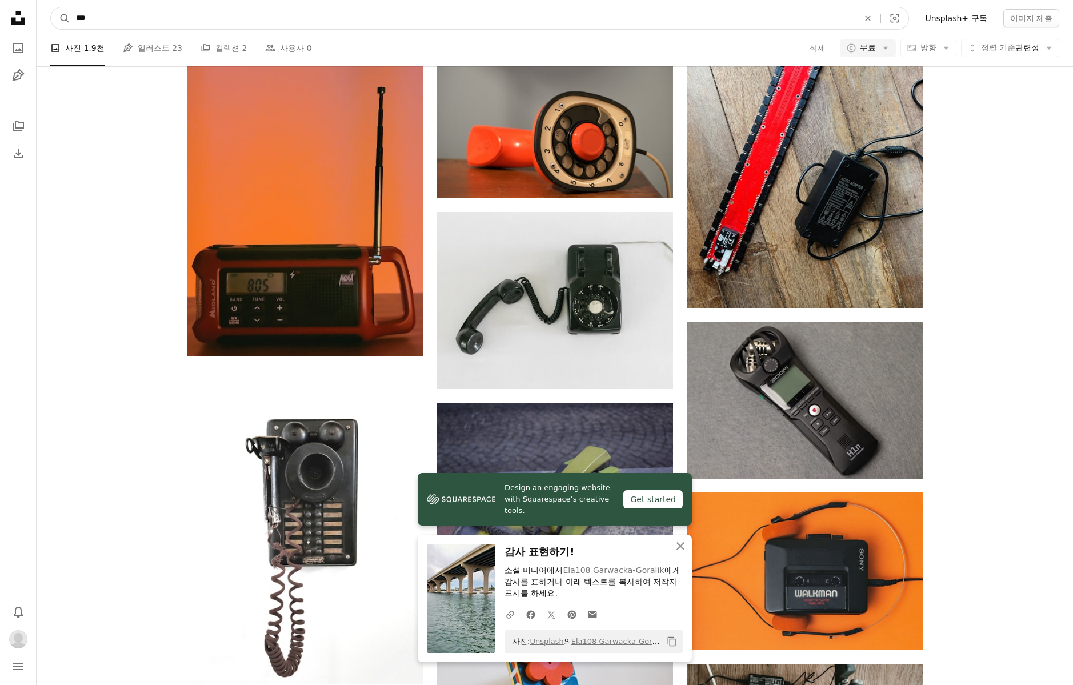
click at [169, 9] on input "***" at bounding box center [462, 18] width 785 height 22
type input "******"
click button "A magnifying glass" at bounding box center [60, 18] width 19 height 22
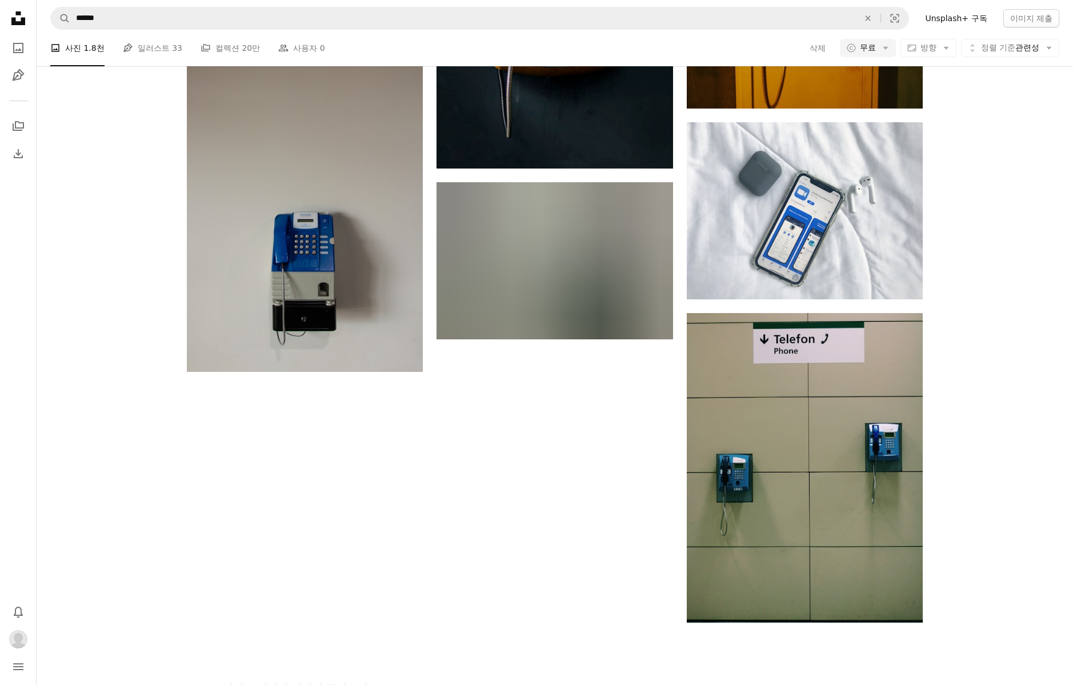
scroll to position [1966, 0]
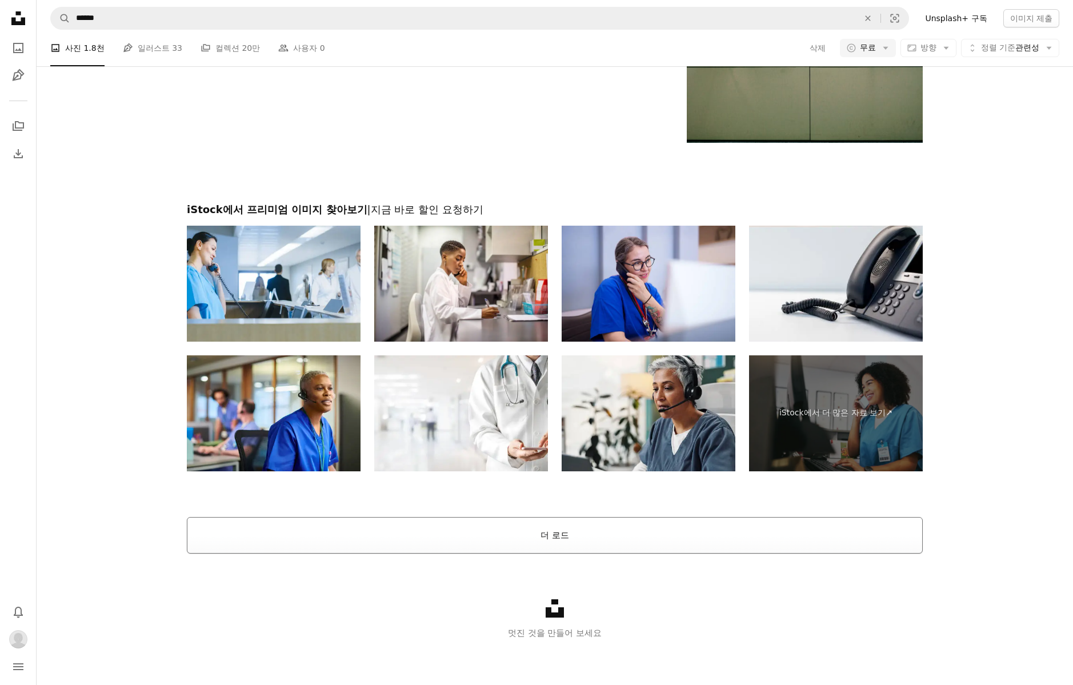
click at [677, 550] on button "더 로드" at bounding box center [555, 535] width 736 height 37
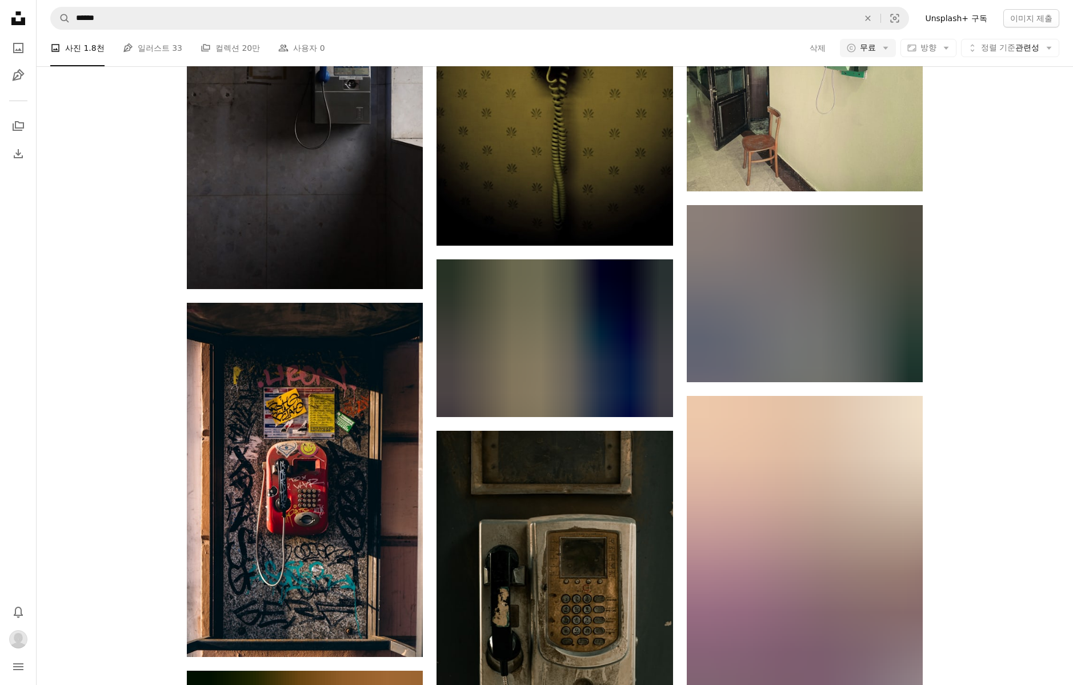
scroll to position [4520, 0]
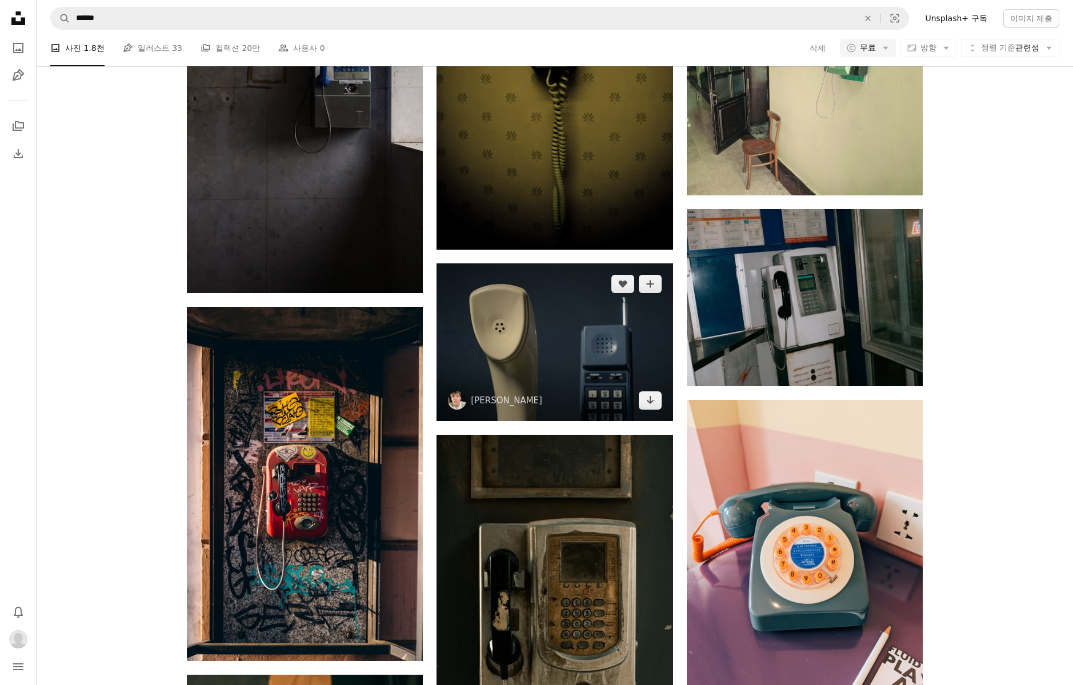
click at [606, 356] on img at bounding box center [554, 341] width 236 height 157
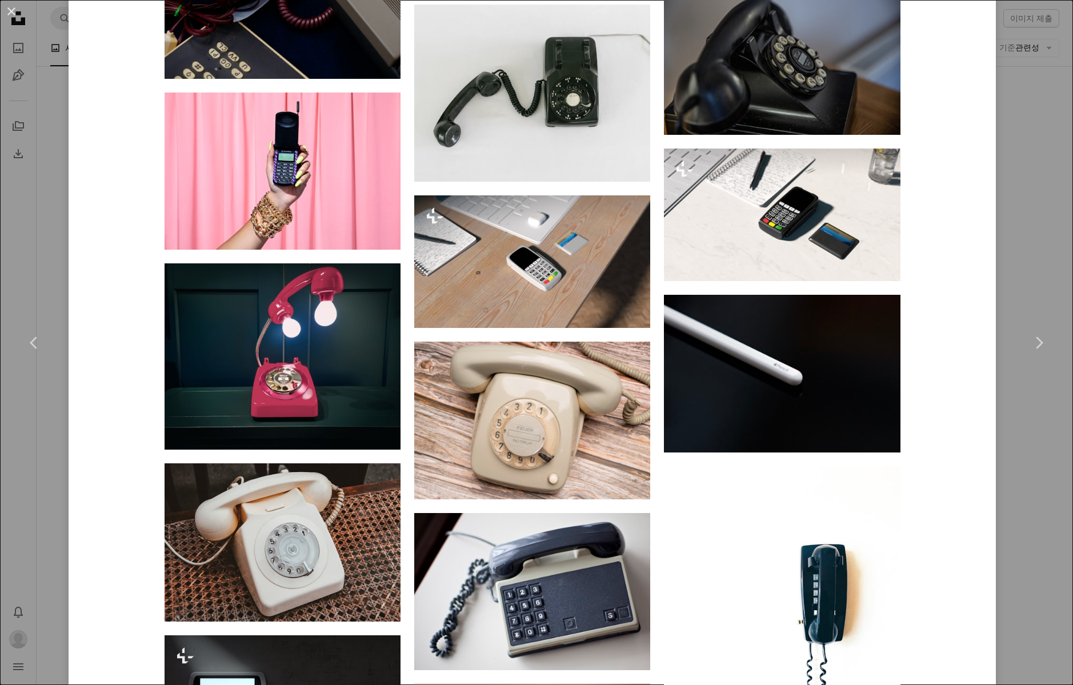
scroll to position [6257, 0]
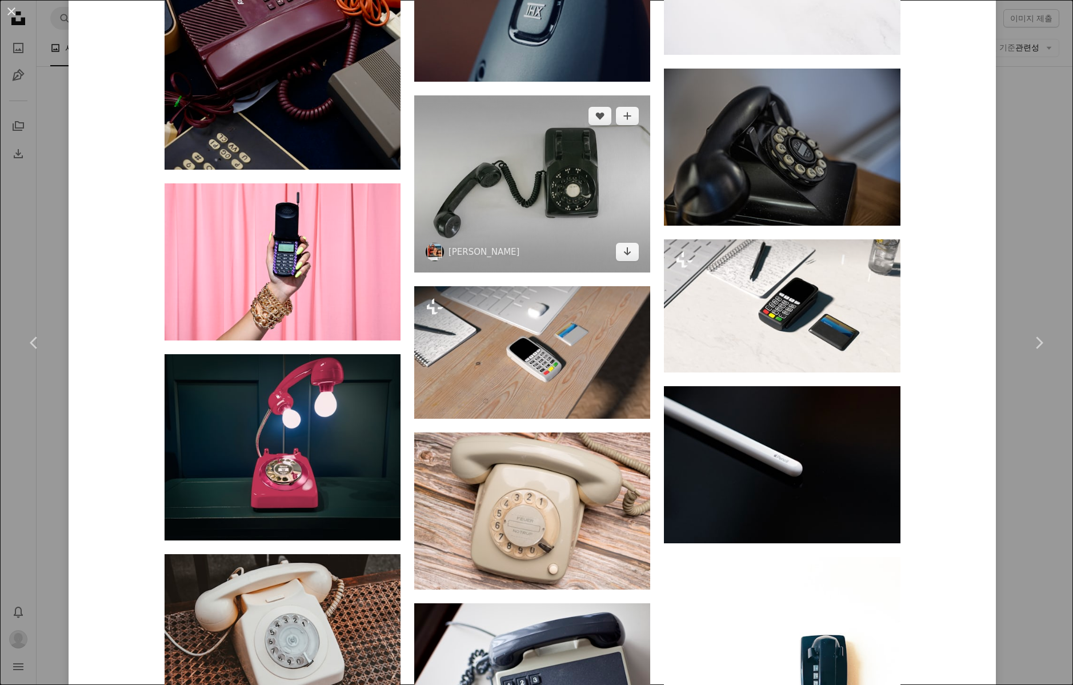
click at [584, 249] on img at bounding box center [532, 183] width 236 height 177
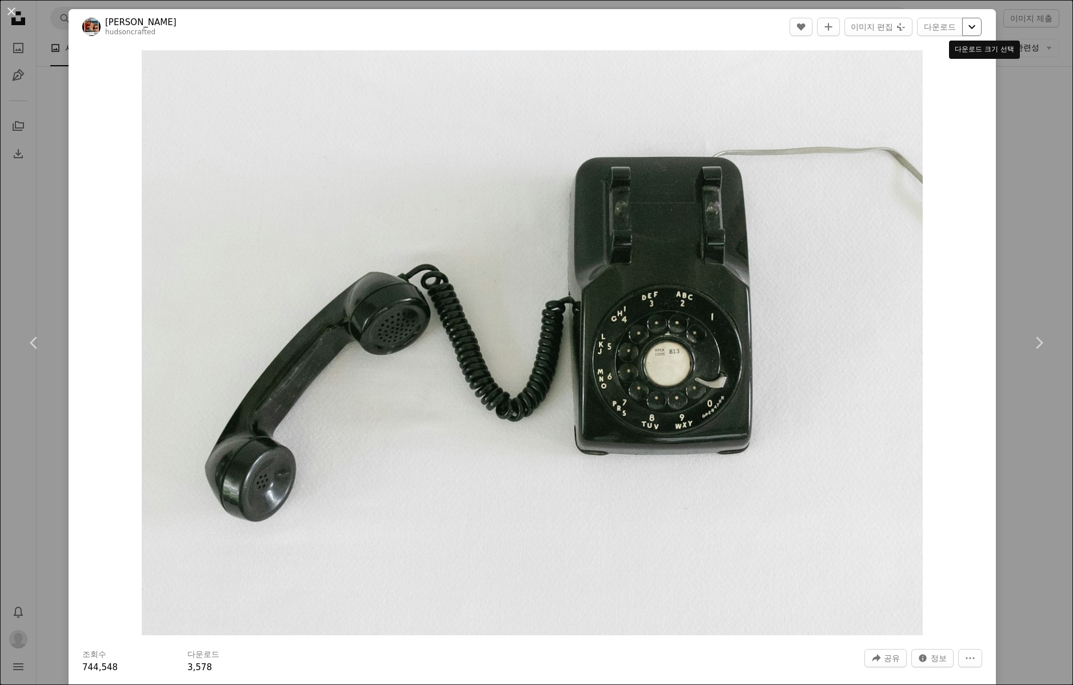
click at [976, 27] on icon "Chevron down" at bounding box center [972, 27] width 18 height 14
click at [952, 122] on span "( 5000 x 3748 )" at bounding box center [961, 126] width 57 height 9
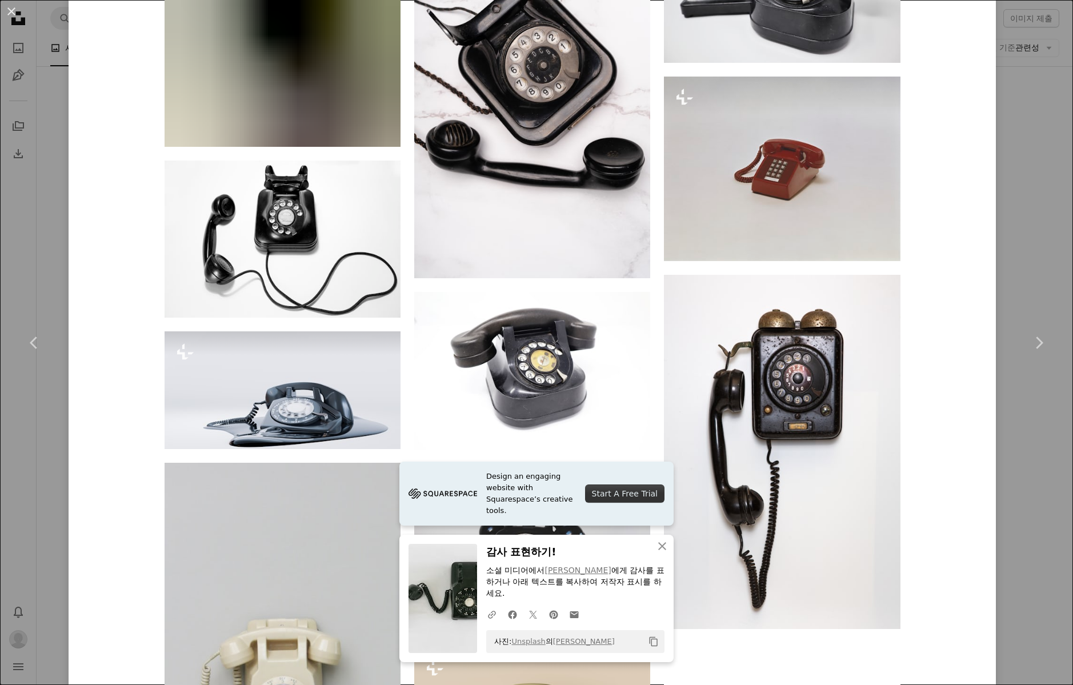
scroll to position [1453, 0]
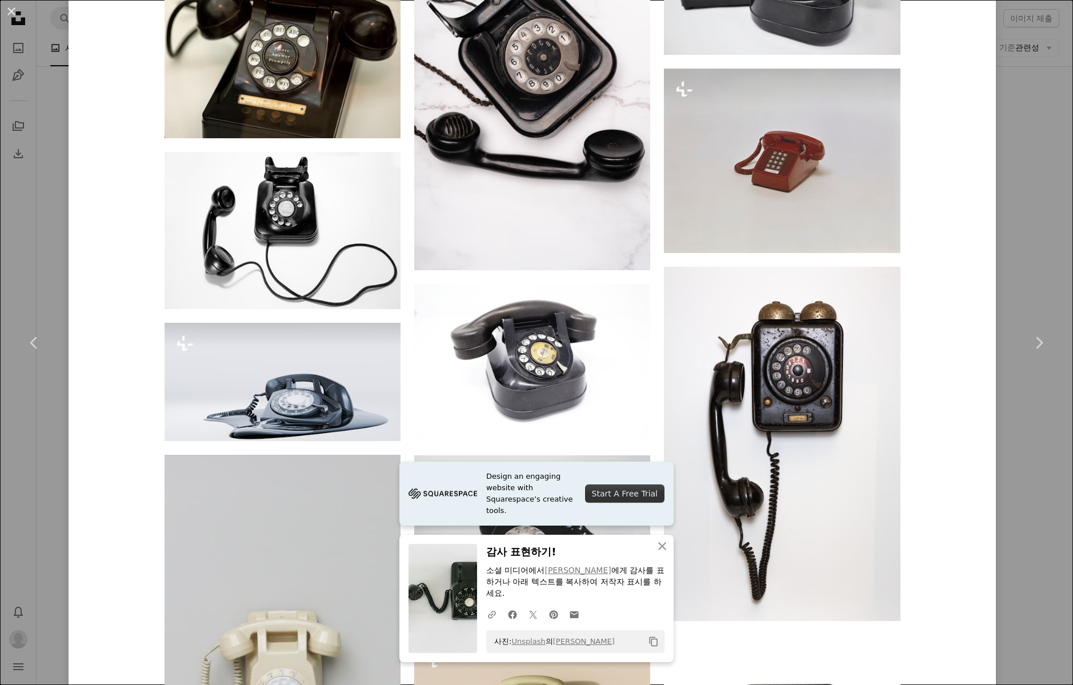
click at [951, 373] on div "[PERSON_NAME] hudsoncrafted A heart A plus sign 이미지 편집 Plus sign for Unsplash+ …" at bounding box center [532, 676] width 927 height 4240
click at [951, 389] on div "[PERSON_NAME] hudsoncrafted A heart A plus sign 이미지 편집 Plus sign for Unsplash+ …" at bounding box center [532, 676] width 927 height 4240
click at [1043, 423] on div "An X shape Chevron left Chevron right Design an engaging website with Squarespa…" at bounding box center [536, 342] width 1073 height 685
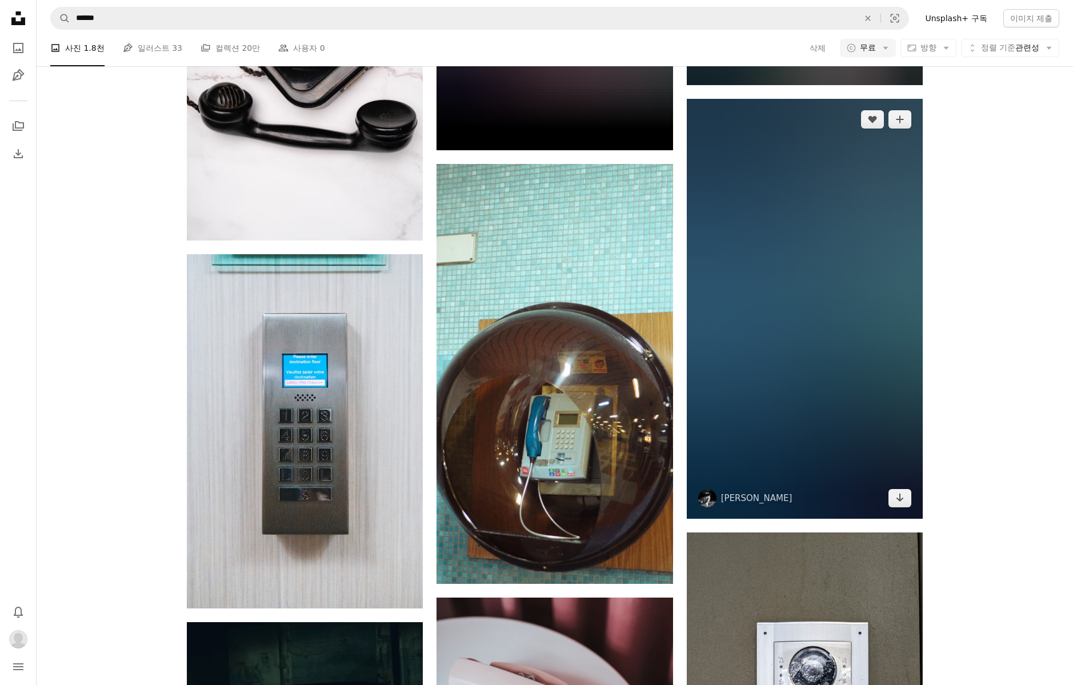
scroll to position [11946, 0]
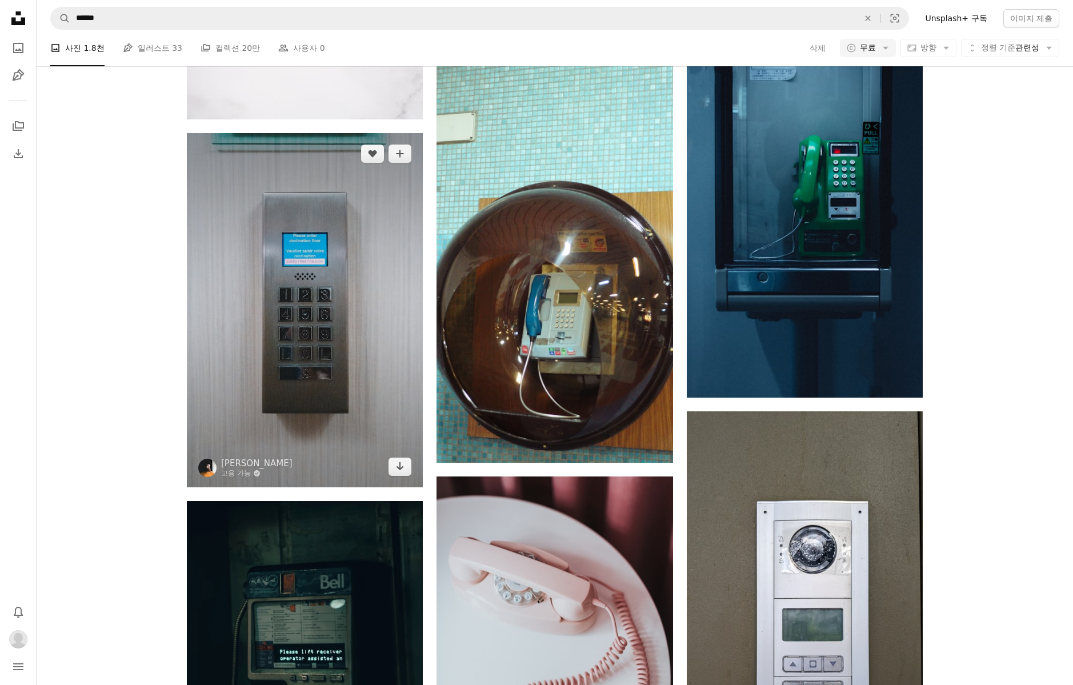
click at [253, 359] on img at bounding box center [305, 310] width 236 height 354
click at [262, 362] on img at bounding box center [305, 310] width 236 height 354
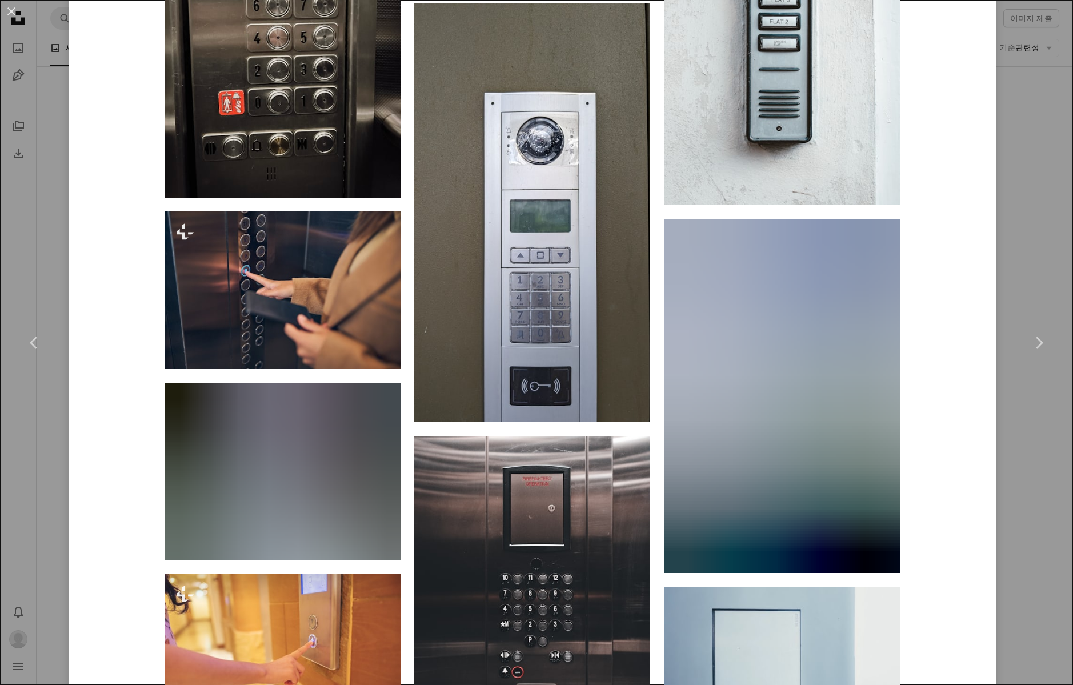
scroll to position [1519, 0]
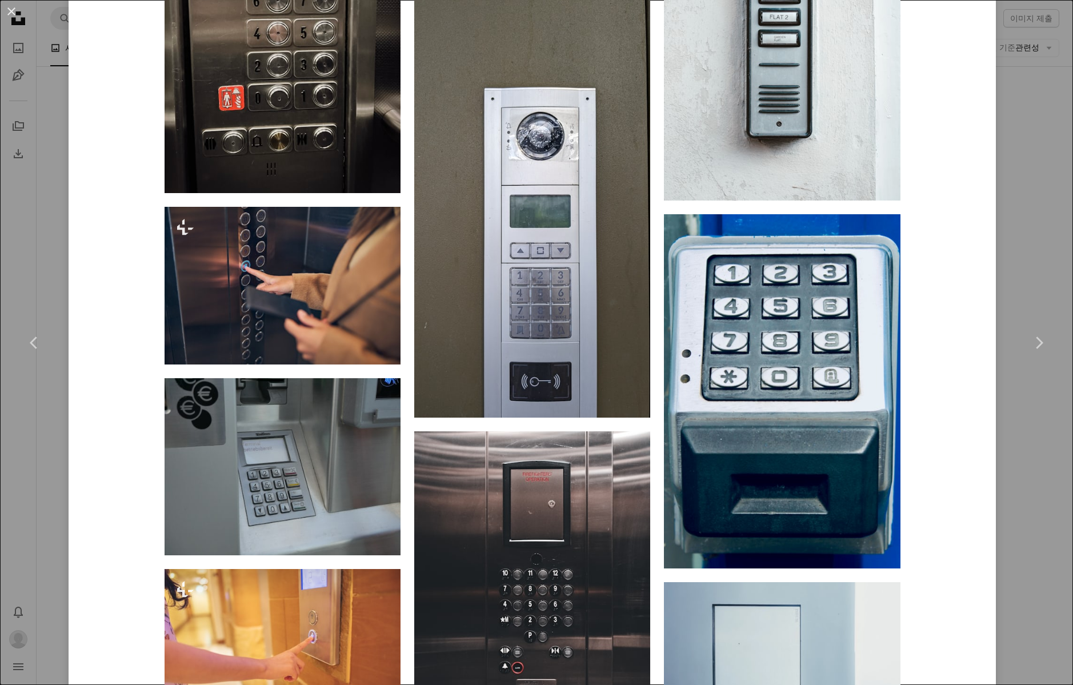
click at [1035, 432] on div "An X shape Chevron left Chevron right [PERSON_NAME] 고용 가능 A checkmark inside of…" at bounding box center [536, 342] width 1073 height 685
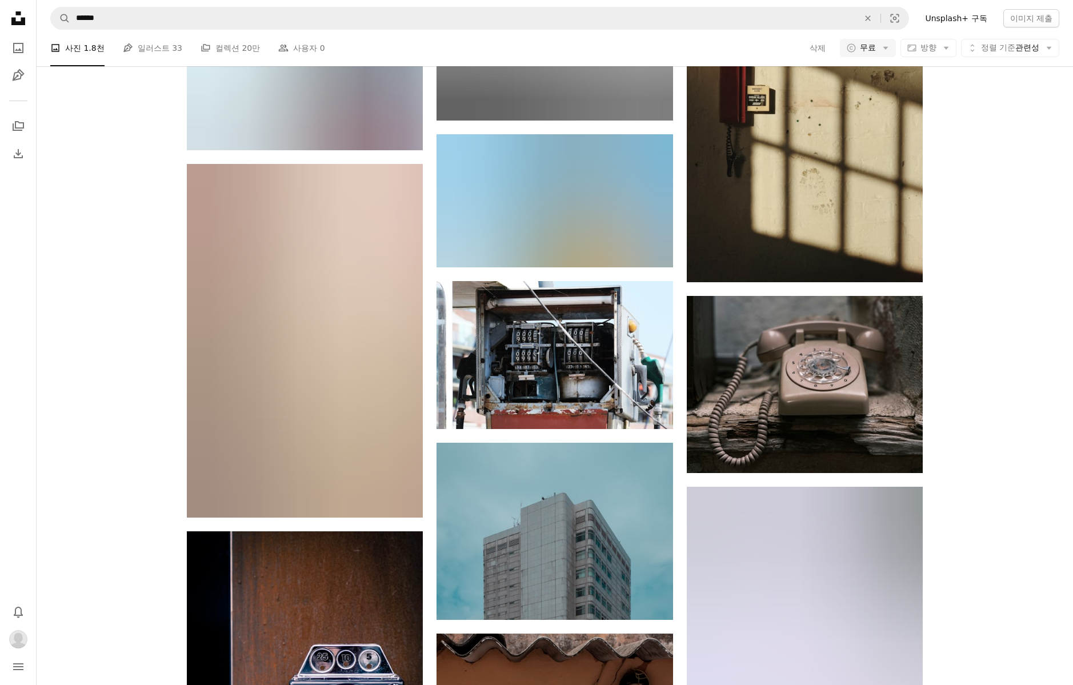
scroll to position [27301, 0]
